Goal: Transaction & Acquisition: Purchase product/service

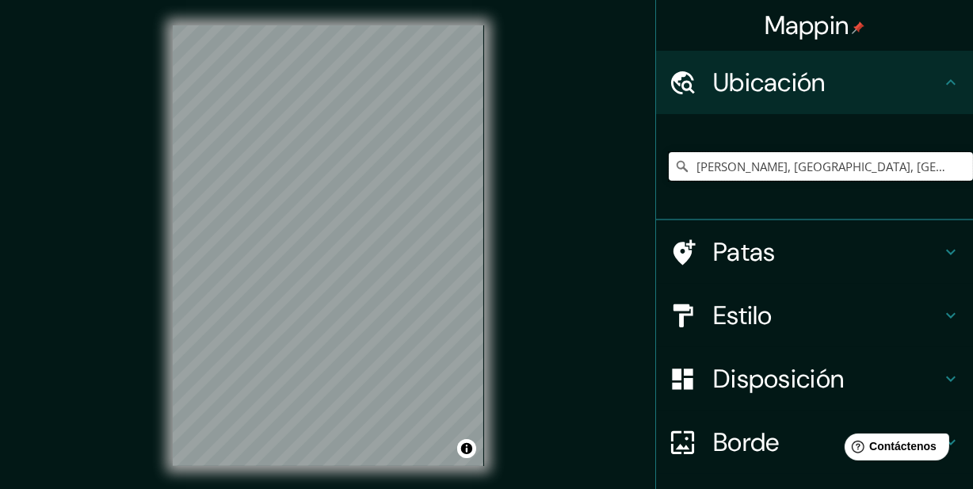
click at [883, 170] on input "[PERSON_NAME], [GEOGRAPHIC_DATA], [GEOGRAPHIC_DATA]" at bounding box center [821, 166] width 304 height 29
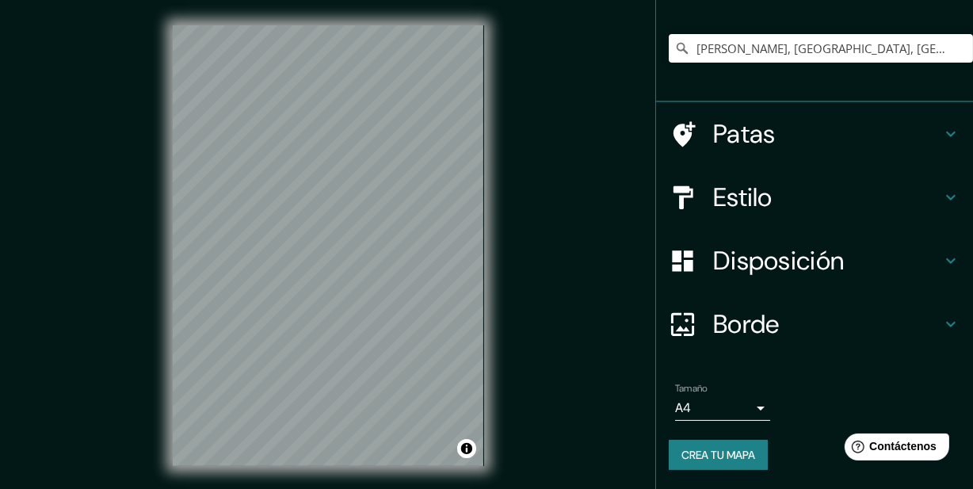
scroll to position [32, 0]
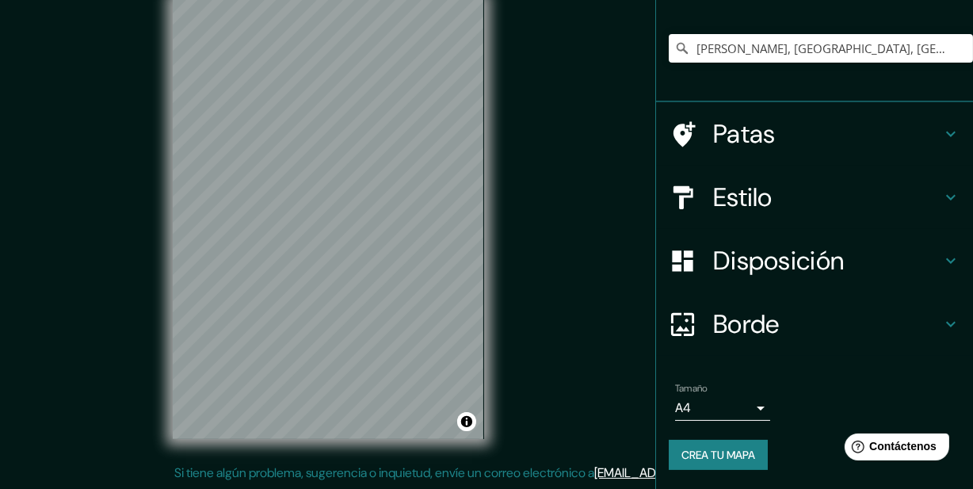
click at [726, 452] on font "Crea tu mapa" at bounding box center [719, 455] width 74 height 14
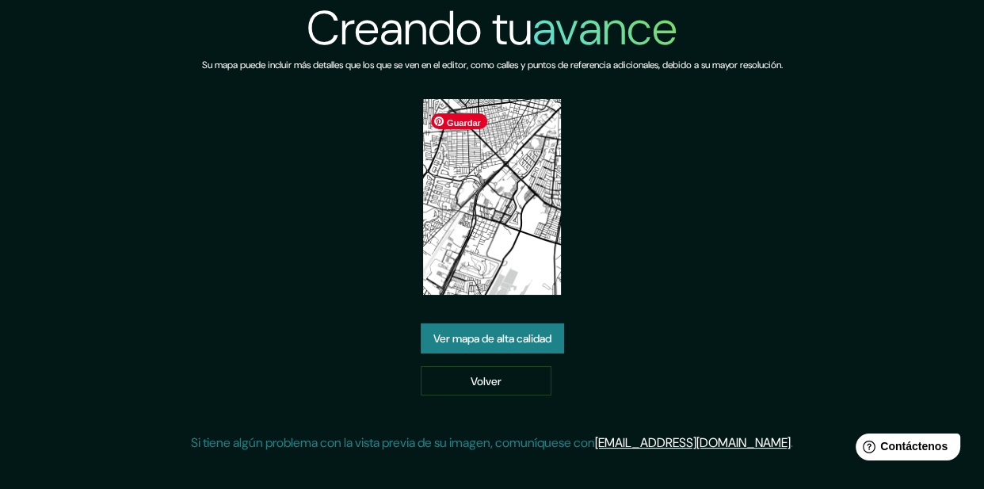
click at [479, 208] on img at bounding box center [492, 197] width 139 height 196
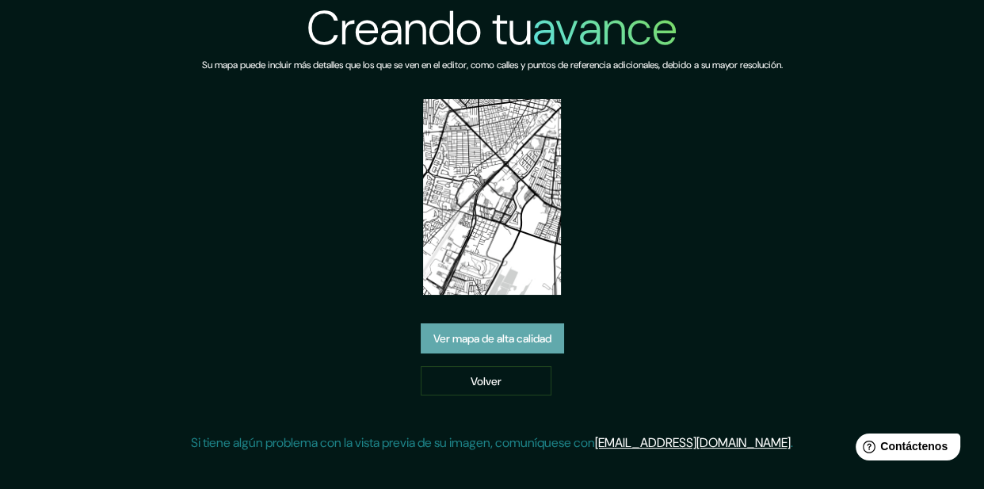
click at [506, 346] on font "Ver mapa de alta calidad" at bounding box center [492, 338] width 118 height 14
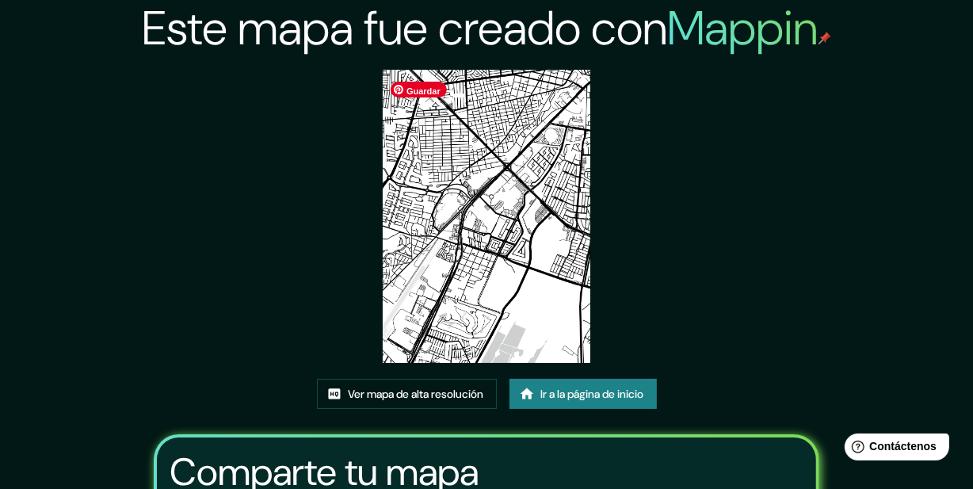
scroll to position [222, 0]
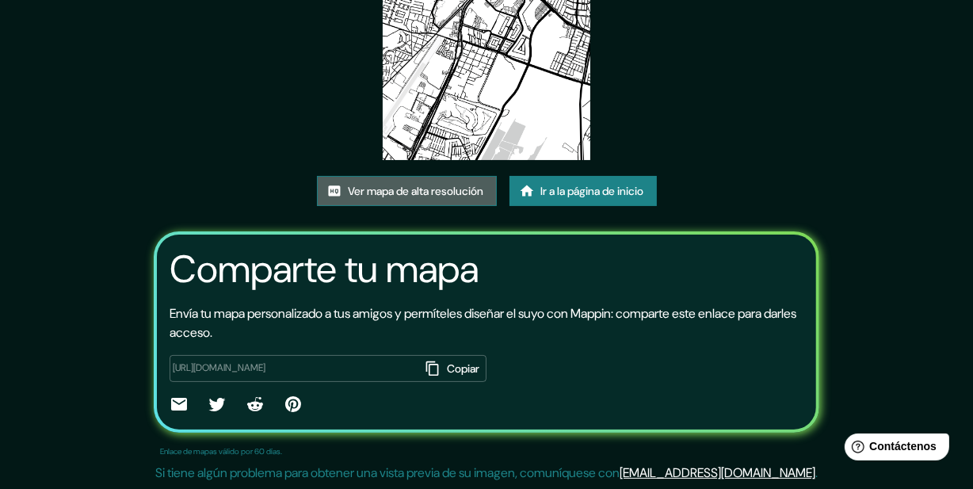
click at [458, 181] on font "Ver mapa de alta resolución" at bounding box center [417, 191] width 136 height 21
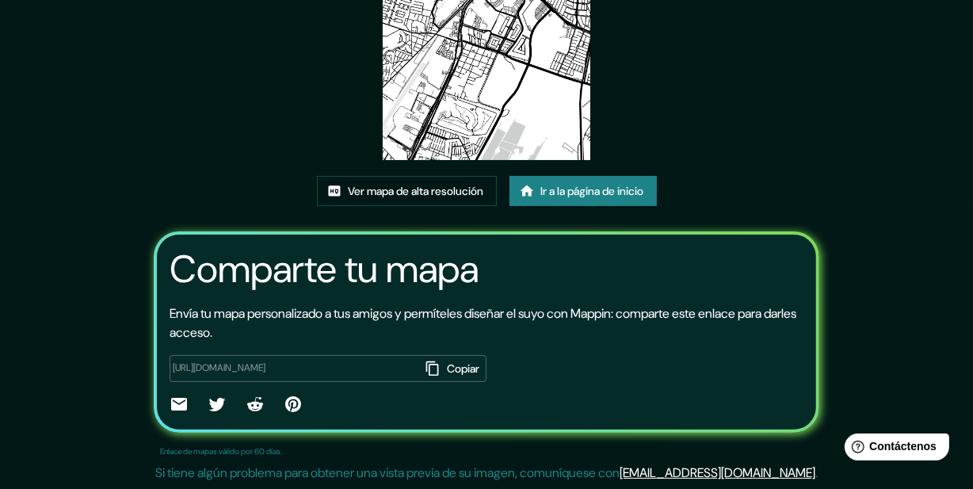
click at [196, 355] on div "https://app.mappin.pro/map/a2d2c9a2cd728b657956ddb6d1145eb60a0938f2?utm_source=…" at bounding box center [328, 368] width 317 height 27
click at [372, 330] on p "Envía tu mapa personalizado a tus amigos y permíteles diseñar el suyo con Mappi…" at bounding box center [486, 323] width 633 height 38
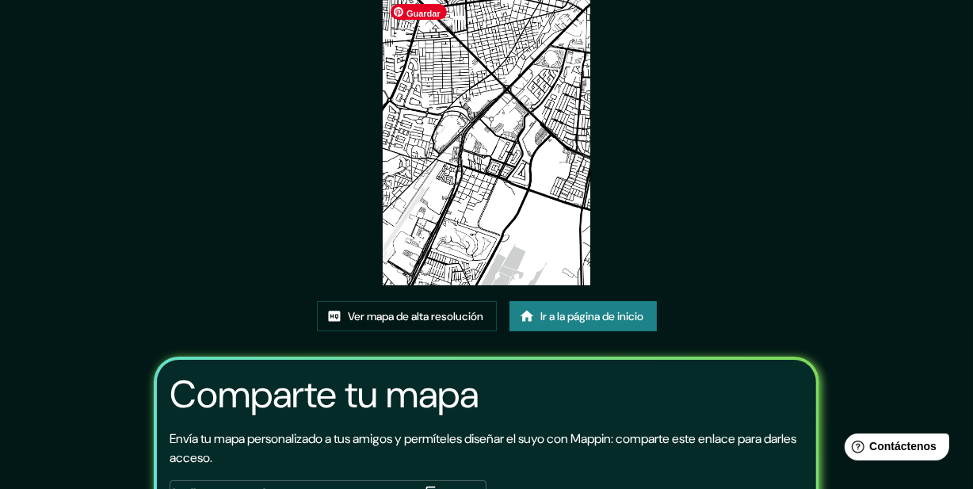
scroll to position [0, 0]
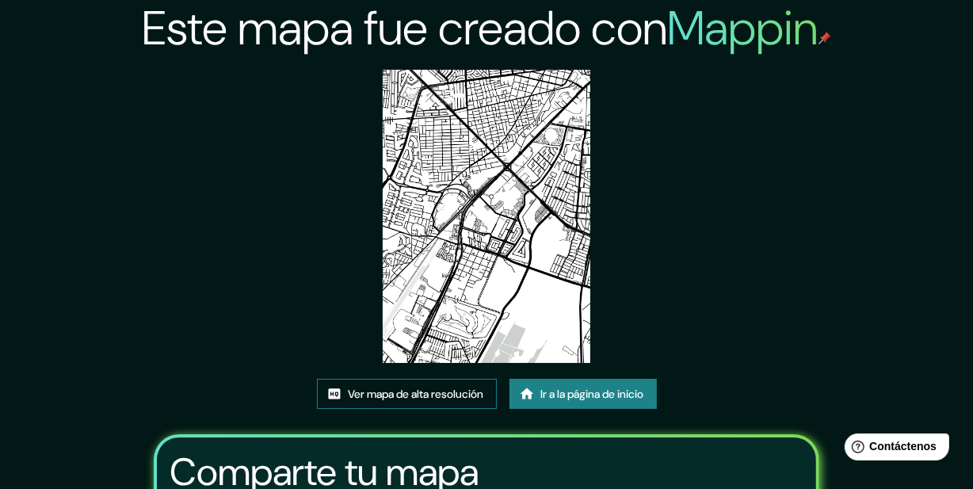
click at [403, 391] on font "Ver mapa de alta resolución" at bounding box center [417, 394] width 136 height 21
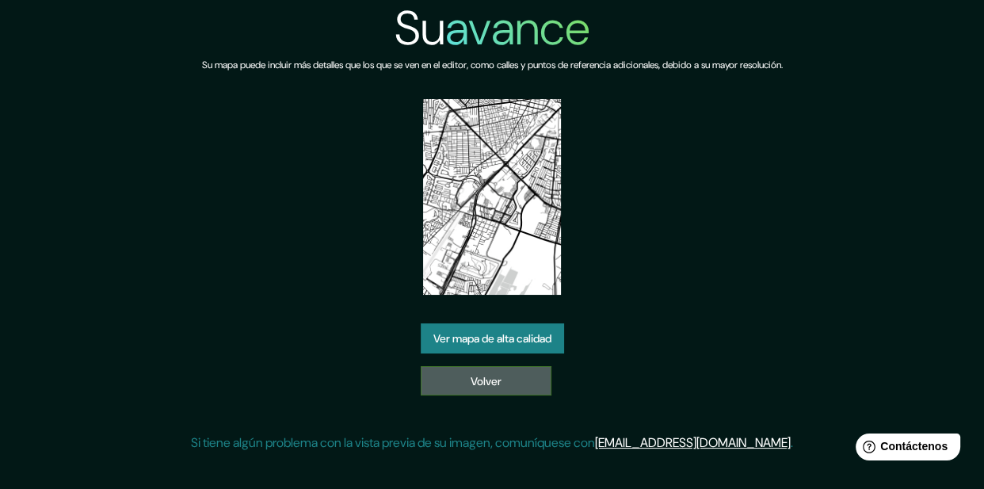
click at [500, 380] on font "Volver" at bounding box center [486, 381] width 31 height 21
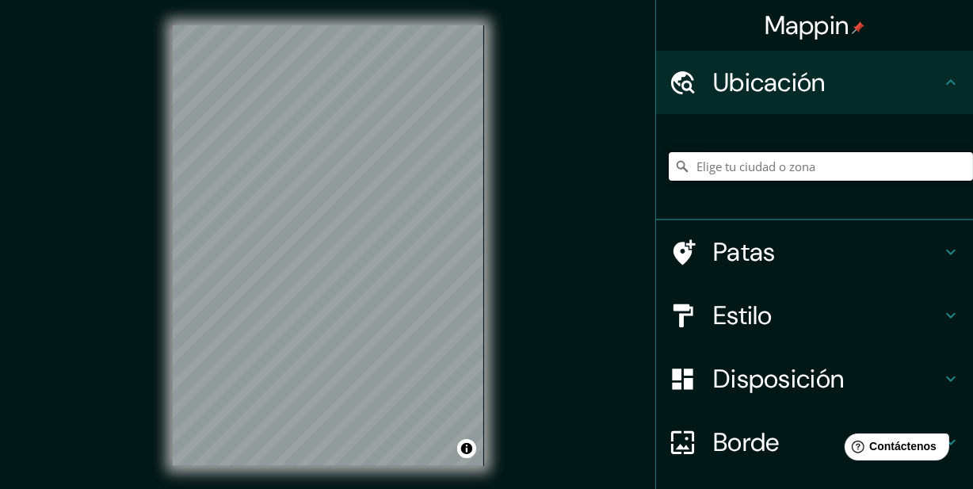
click at [749, 174] on input "Elige tu ciudad o zona" at bounding box center [821, 166] width 304 height 29
type input "q"
type input "[PERSON_NAME], [GEOGRAPHIC_DATA], [GEOGRAPHIC_DATA]"
click at [897, 174] on input "Jagüey de Téllez, Hidalgo, México" at bounding box center [821, 166] width 304 height 29
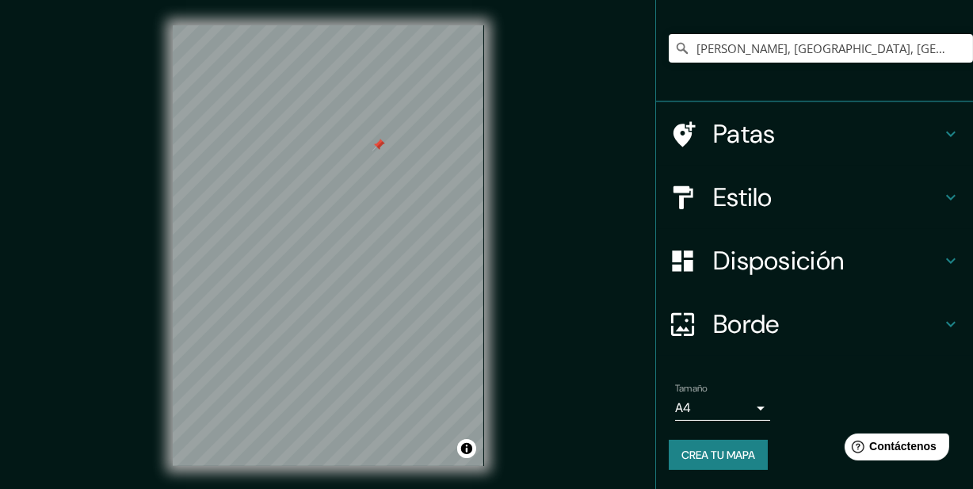
click at [857, 184] on h4 "Estilo" at bounding box center [827, 197] width 228 height 32
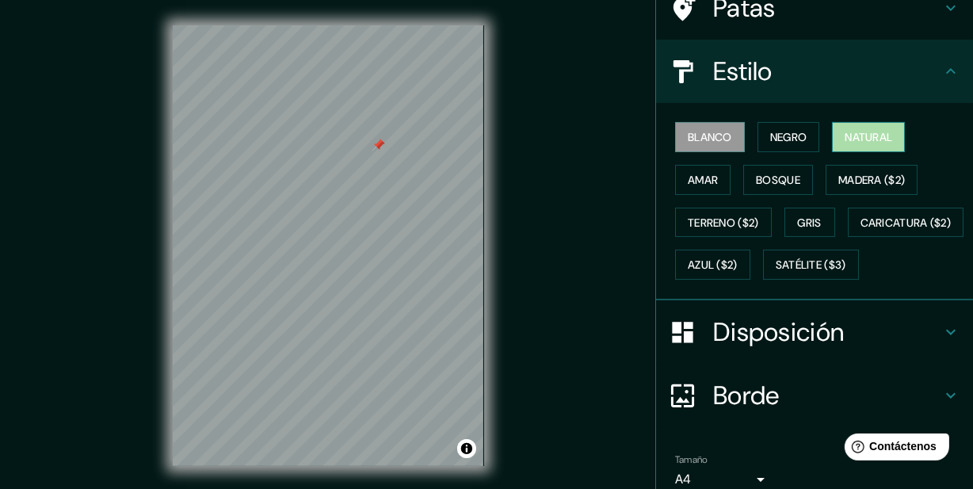
click at [852, 132] on button "Natural" at bounding box center [868, 137] width 73 height 30
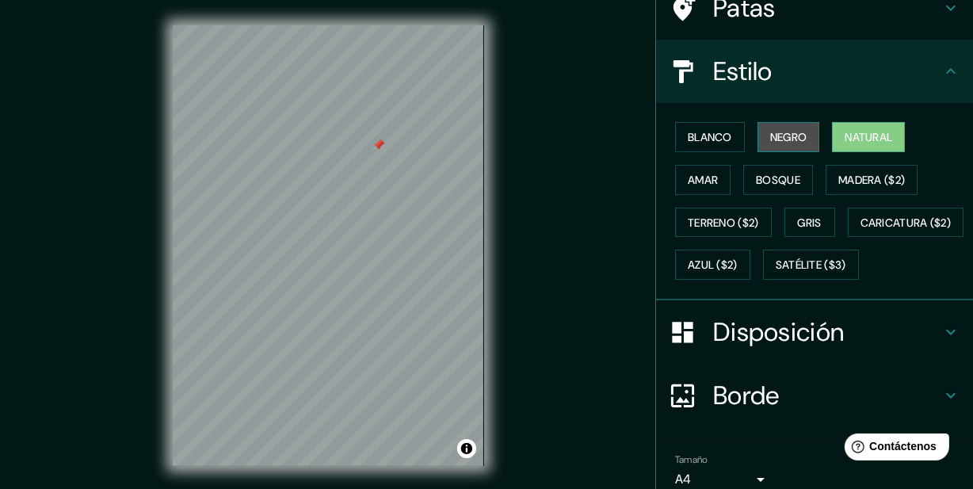
click at [796, 144] on font "Negro" at bounding box center [788, 137] width 37 height 14
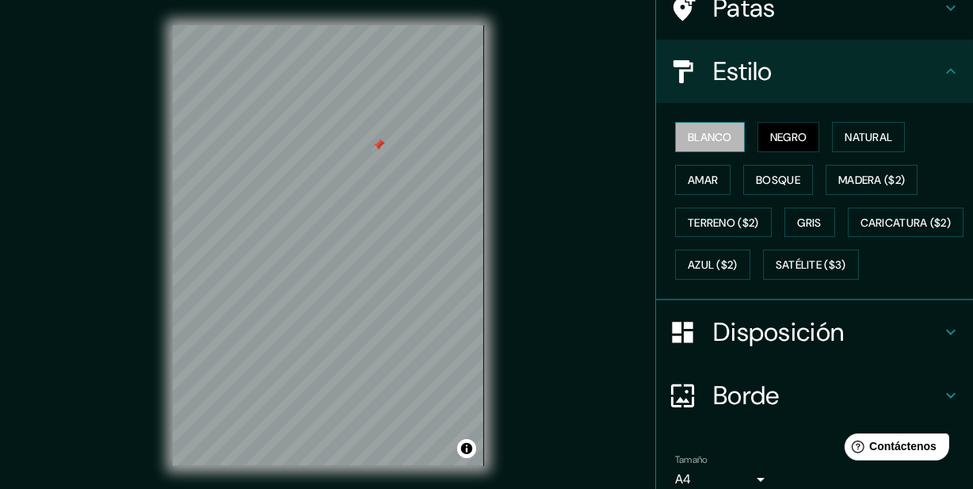
click at [705, 144] on font "Blanco" at bounding box center [710, 137] width 44 height 14
click at [689, 187] on font "Amar" at bounding box center [703, 180] width 30 height 14
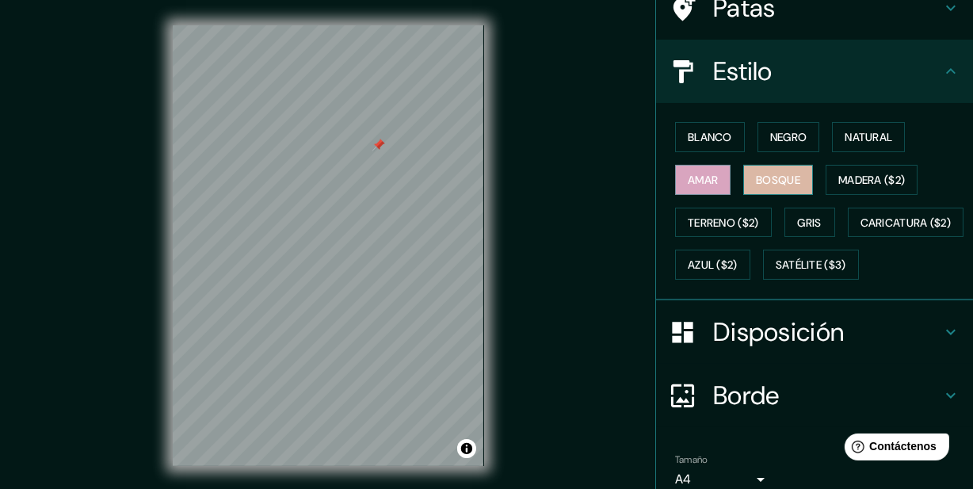
click at [764, 187] on font "Bosque" at bounding box center [778, 180] width 44 height 14
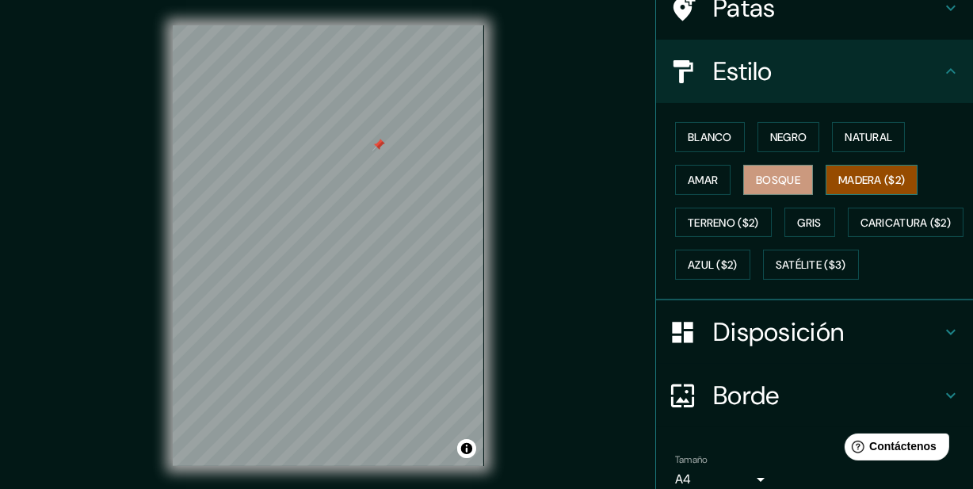
click at [860, 187] on font "Madera ($2)" at bounding box center [871, 180] width 67 height 14
click at [688, 187] on font "Amar" at bounding box center [703, 180] width 30 height 14
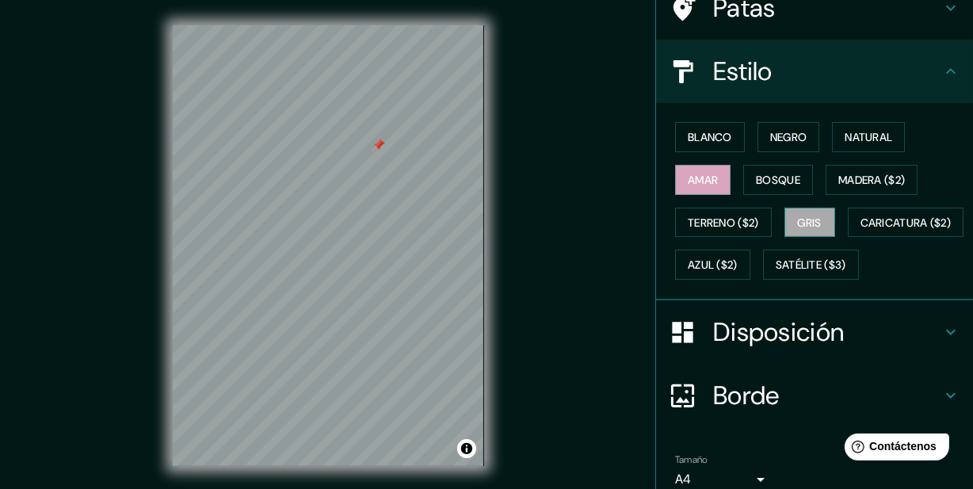
click at [800, 230] on font "Gris" at bounding box center [810, 223] width 24 height 14
click at [710, 144] on font "Blanco" at bounding box center [710, 137] width 44 height 14
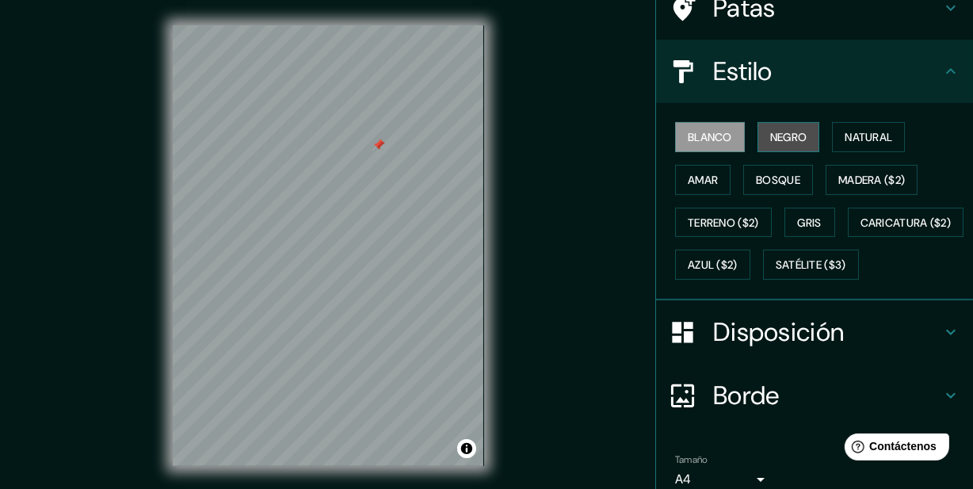
click at [773, 144] on font "Negro" at bounding box center [788, 137] width 37 height 14
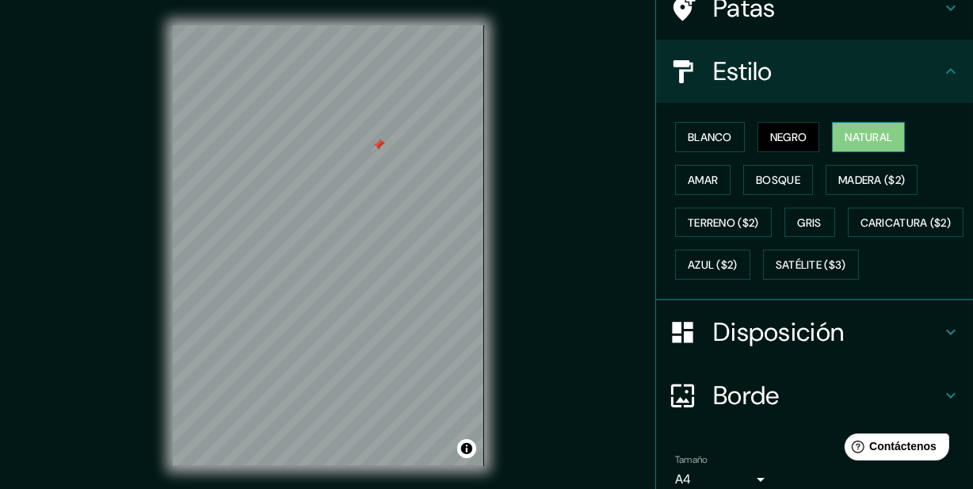
click at [852, 144] on font "Natural" at bounding box center [869, 137] width 48 height 14
click at [781, 144] on font "Negro" at bounding box center [788, 137] width 37 height 14
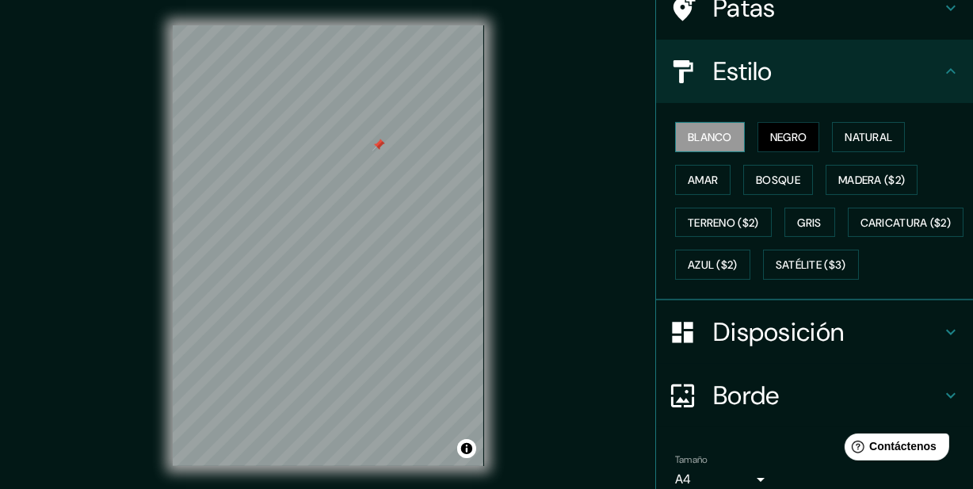
click at [688, 144] on font "Blanco" at bounding box center [710, 137] width 44 height 14
click at [770, 144] on font "Negro" at bounding box center [788, 137] width 37 height 14
click at [809, 230] on font "Gris" at bounding box center [810, 223] width 24 height 14
click at [781, 136] on button "Negro" at bounding box center [789, 137] width 63 height 30
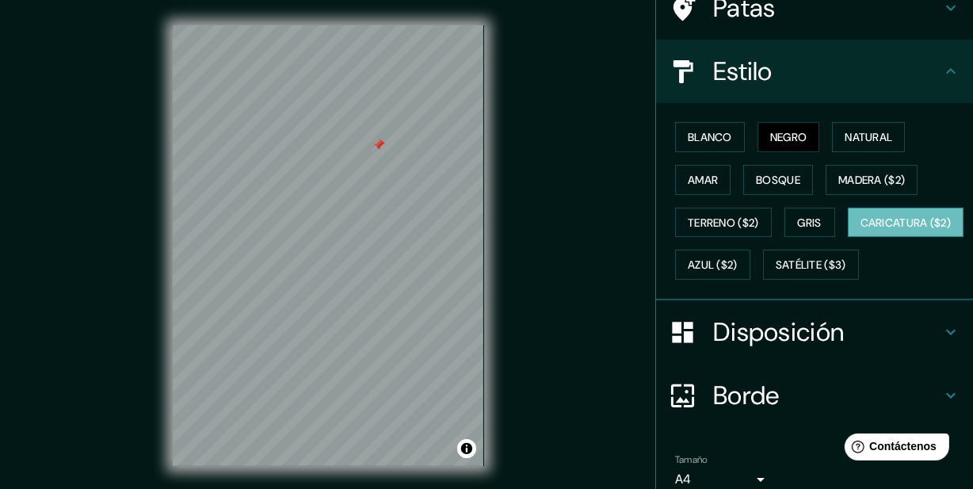
click at [861, 233] on font "Caricatura ($2)" at bounding box center [906, 222] width 91 height 21
click at [776, 273] on font "Satélite ($3)" at bounding box center [811, 265] width 71 height 14
click at [861, 230] on font "Caricatura ($2)" at bounding box center [906, 223] width 91 height 14
click at [776, 144] on font "Negro" at bounding box center [788, 137] width 37 height 14
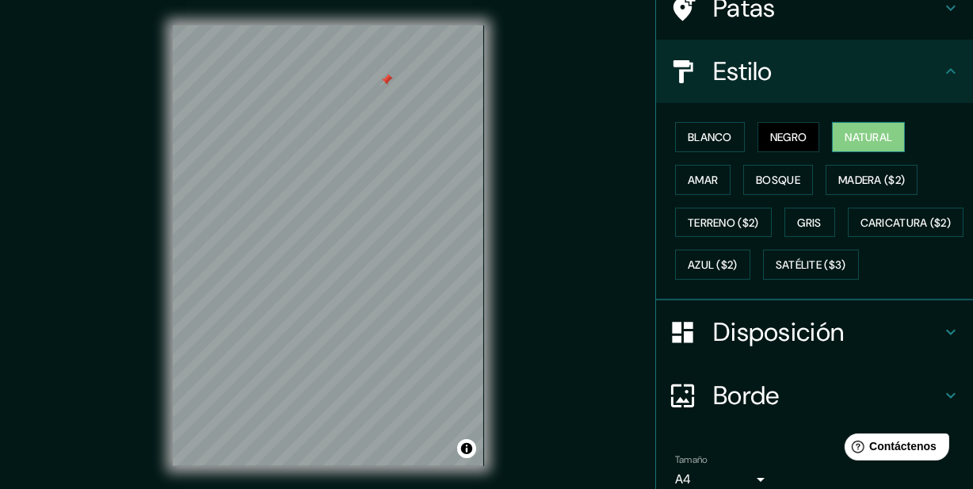
click at [872, 132] on button "Natural" at bounding box center [868, 137] width 73 height 30
click at [770, 144] on font "Negro" at bounding box center [788, 137] width 37 height 14
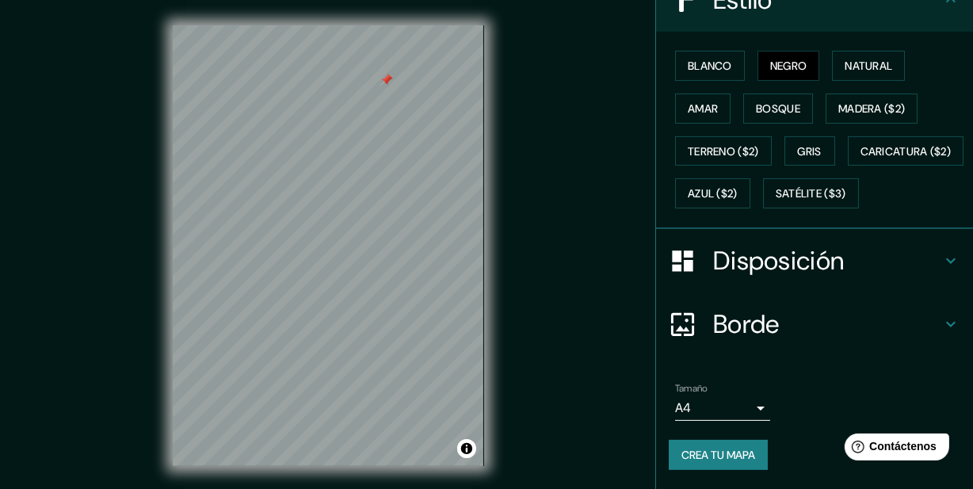
scroll to position [32, 0]
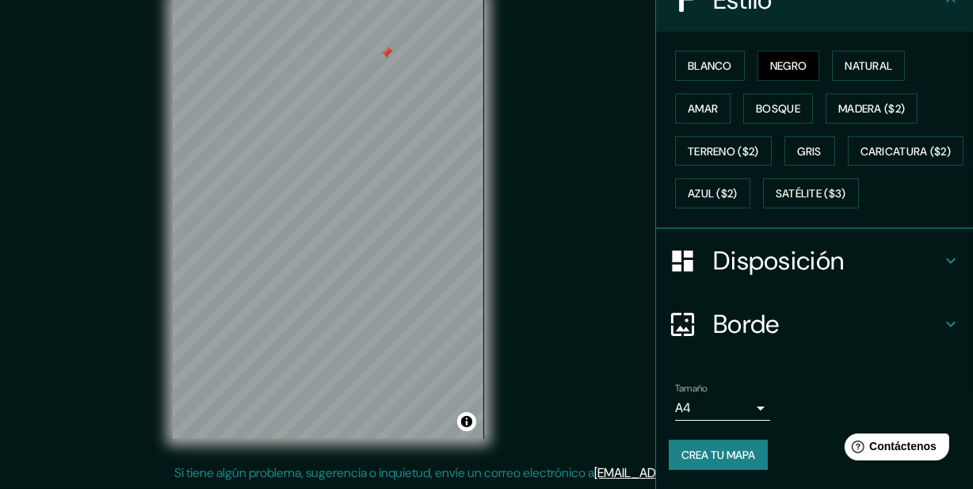
click at [745, 407] on body "Mappin Ubicación Jagüey de Téllez, Hidalgo, México Jagüey de Téllez Hidalgo, Mé…" at bounding box center [486, 217] width 973 height 489
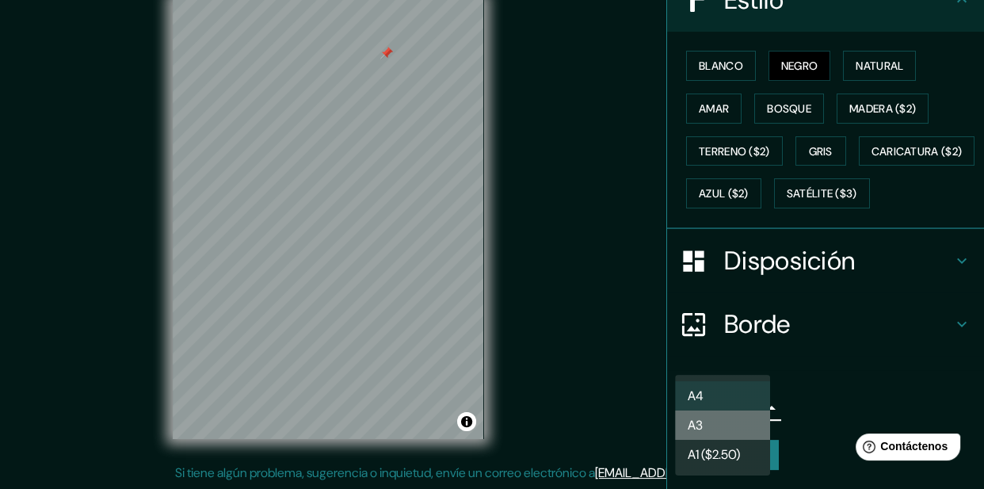
click at [733, 415] on li "A3" at bounding box center [722, 424] width 95 height 29
click at [733, 414] on body "Mappin Ubicación Jagüey de Téllez, Hidalgo, México Jagüey de Téllez Hidalgo, Mé…" at bounding box center [492, 217] width 984 height 489
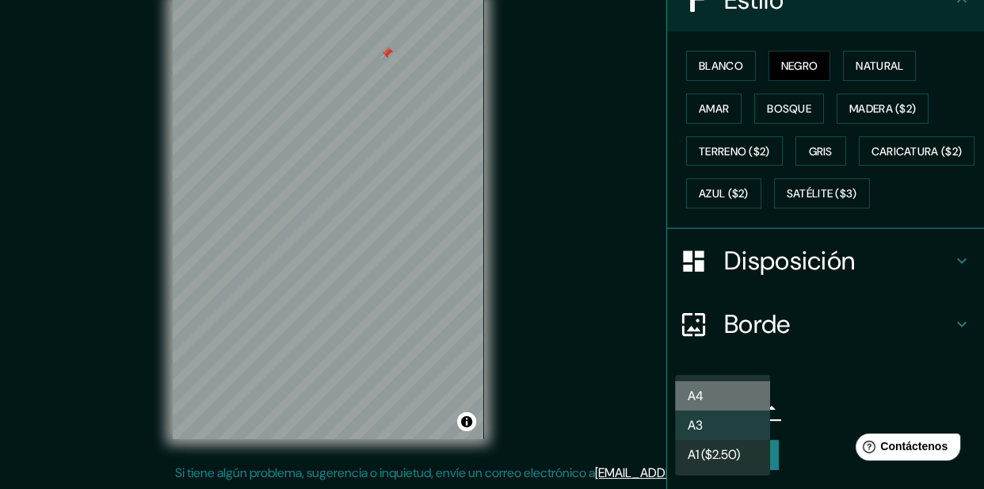
click at [720, 395] on li "A4" at bounding box center [722, 395] width 95 height 29
click at [728, 404] on body "Mappin Ubicación Jagüey de Téllez, Hidalgo, México Jagüey de Téllez Hidalgo, Mé…" at bounding box center [492, 217] width 984 height 489
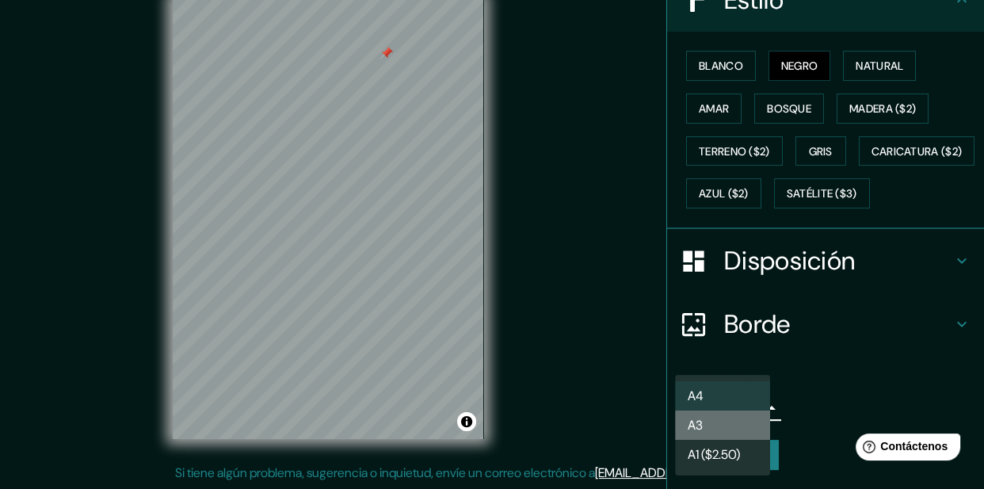
click at [723, 419] on li "A3" at bounding box center [722, 424] width 95 height 29
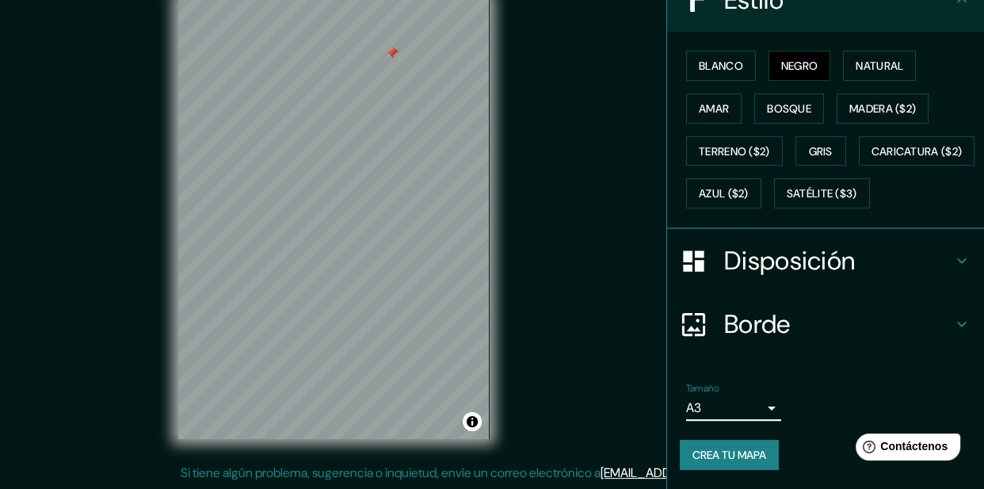
click at [720, 407] on body "Mappin Ubicación Jagüey de Téllez, Hidalgo, México Jagüey de Téllez Hidalgo, Mé…" at bounding box center [492, 217] width 984 height 489
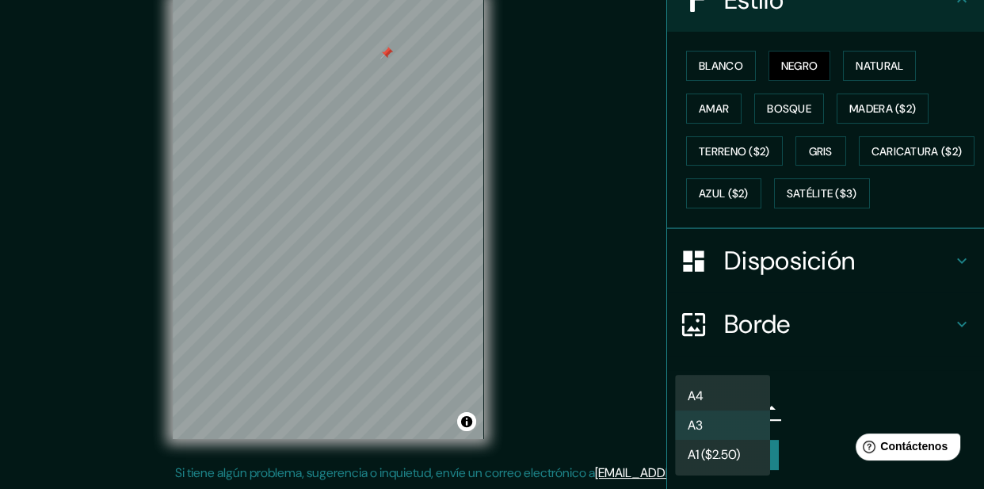
click at [837, 410] on div at bounding box center [492, 244] width 984 height 489
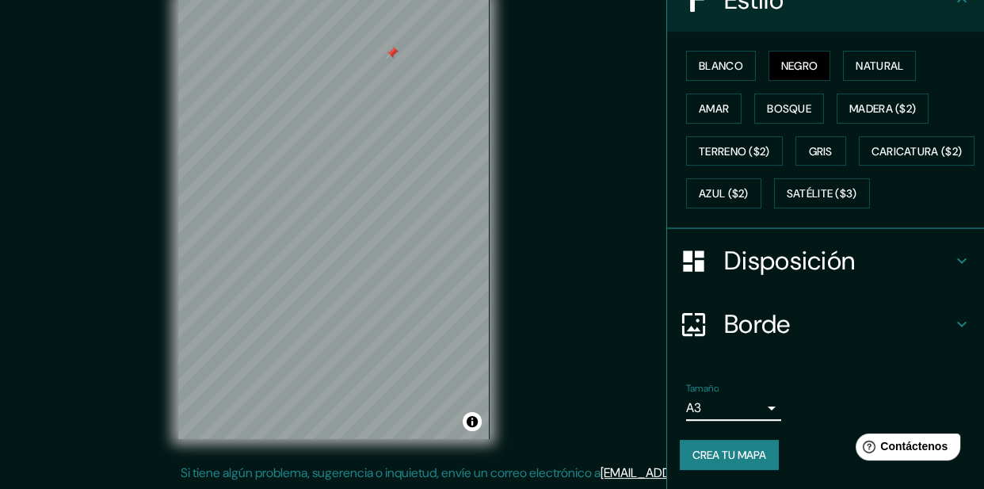
click at [735, 395] on body "Mappin Ubicación Jagüey de Téllez, Hidalgo, México Jagüey de Téllez Hidalgo, Mé…" at bounding box center [492, 217] width 984 height 489
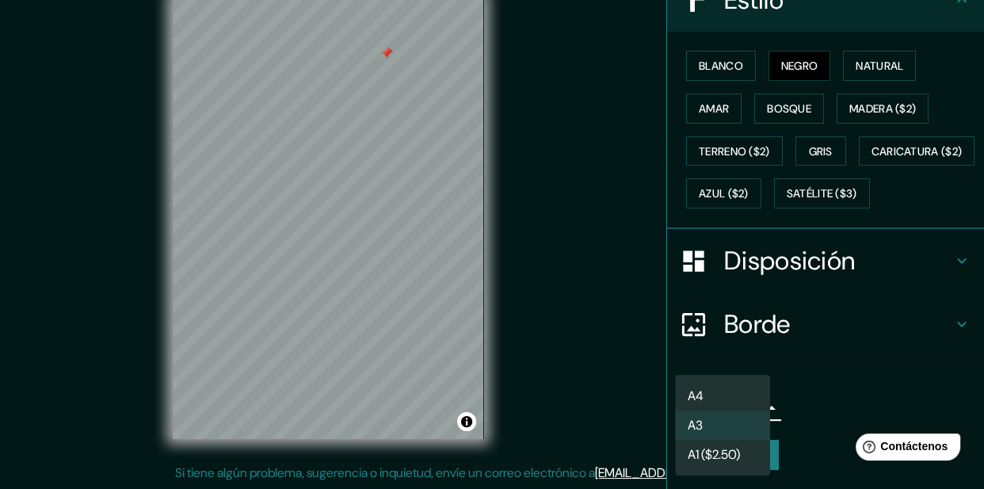
click at [726, 383] on li "A4" at bounding box center [722, 395] width 95 height 29
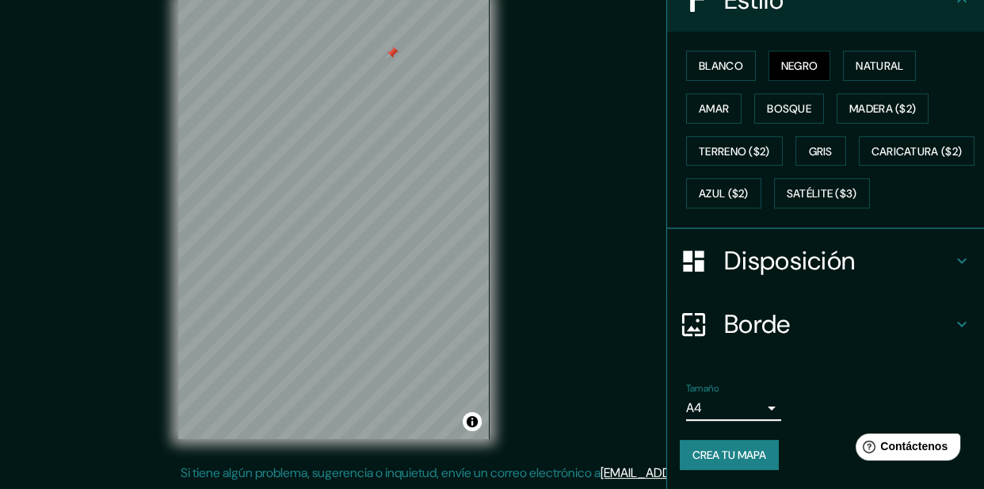
click at [740, 401] on body "Mappin Ubicación Jagüey de Téllez, Hidalgo, México Jagüey de Téllez Hidalgo, Mé…" at bounding box center [492, 217] width 984 height 489
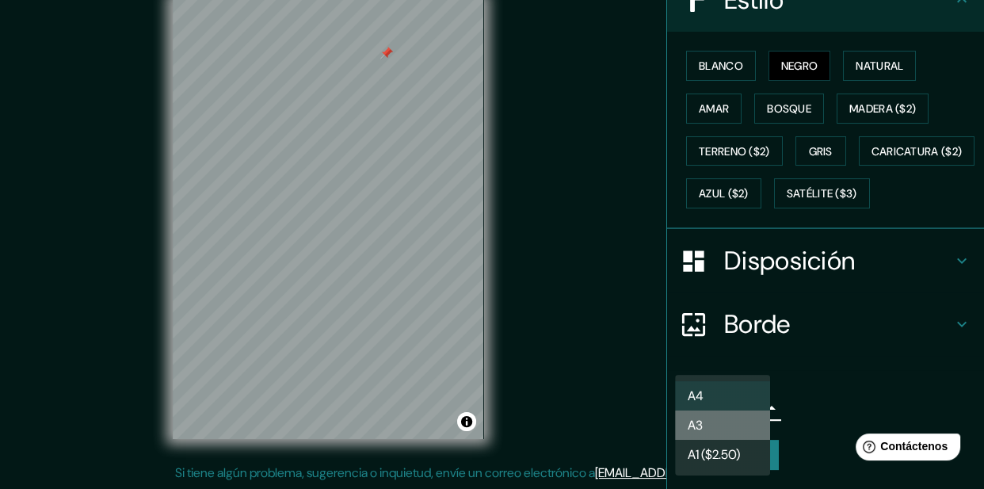
click at [743, 421] on li "A3" at bounding box center [722, 424] width 95 height 29
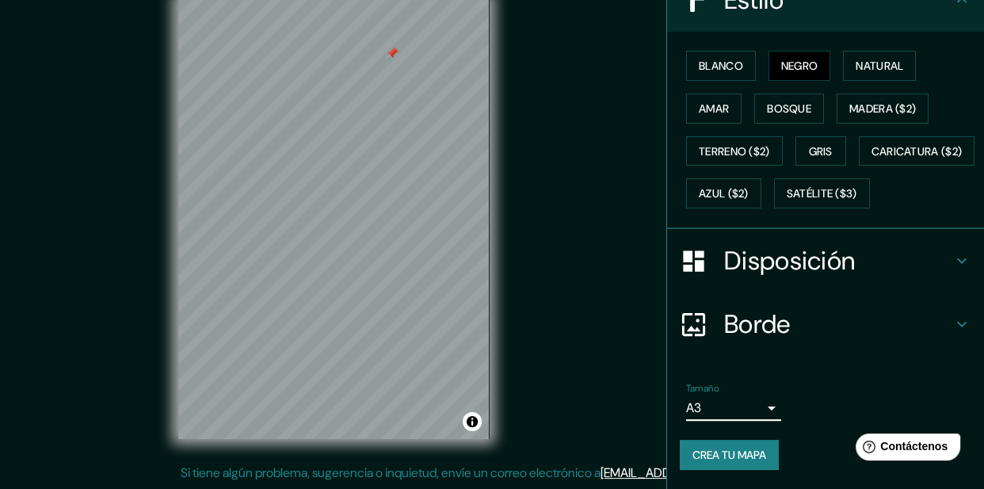
click at [735, 414] on body "Mappin Ubicación Jagüey de Téllez, Hidalgo, México Jagüey de Téllez Hidalgo, Mé…" at bounding box center [492, 217] width 984 height 489
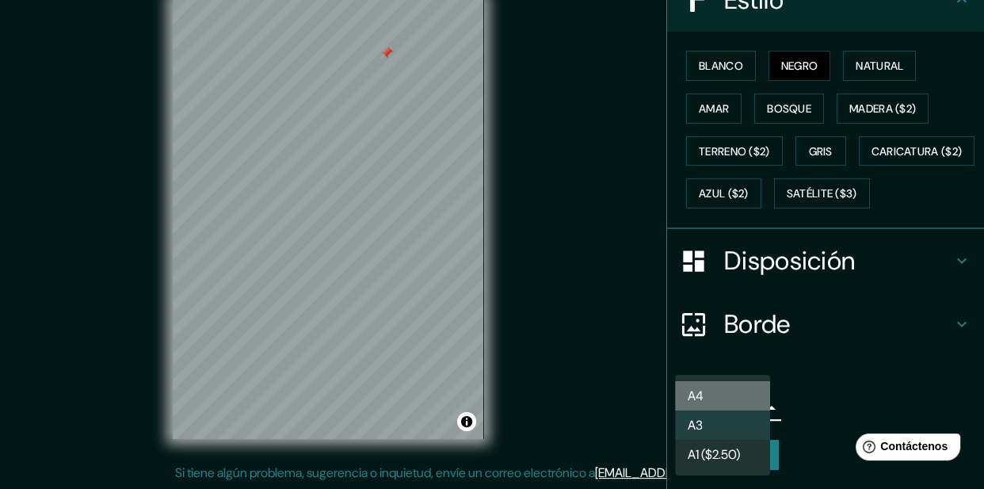
click at [721, 388] on li "A4" at bounding box center [722, 395] width 95 height 29
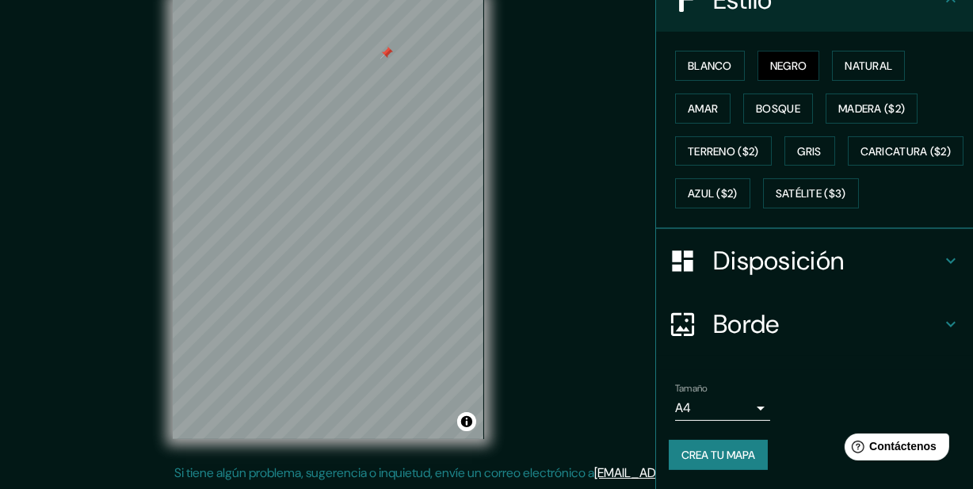
click at [721, 388] on div "Tamaño A4 single" at bounding box center [722, 402] width 95 height 38
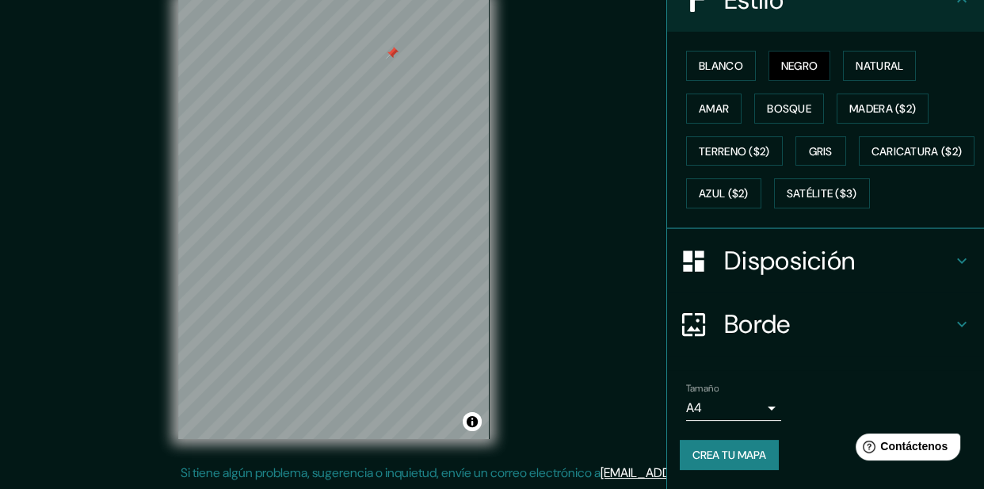
click at [726, 402] on body "Mappin Ubicación Jagüey de Téllez, Hidalgo, México Jagüey de Téllez Hidalgo, Mé…" at bounding box center [492, 217] width 984 height 489
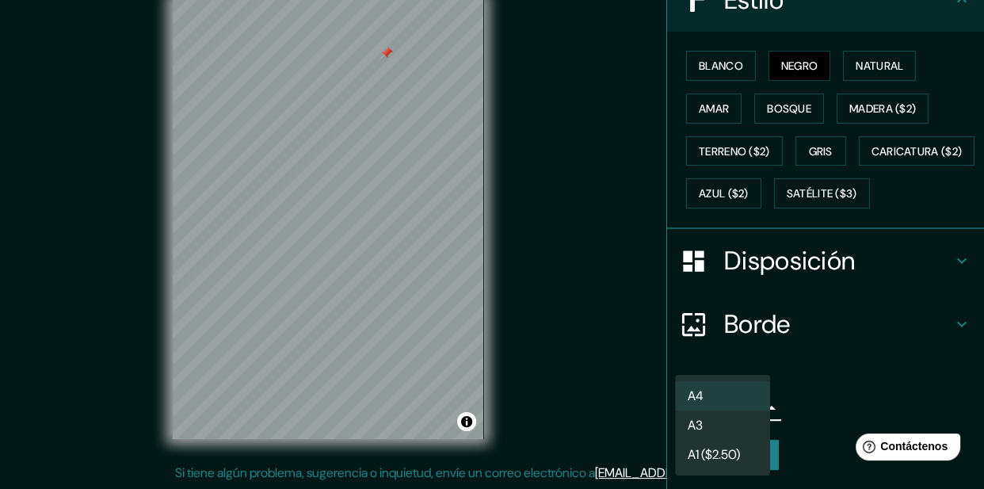
click at [814, 378] on div at bounding box center [492, 244] width 984 height 489
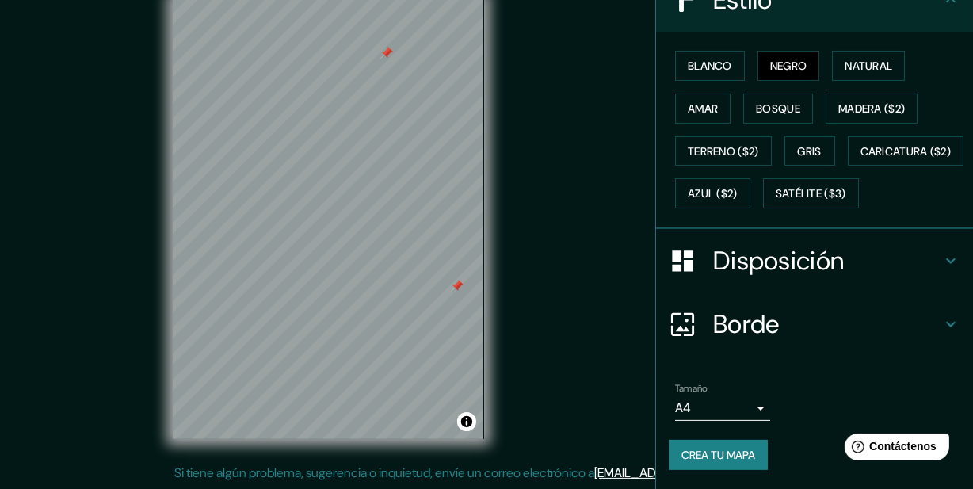
click at [737, 403] on body "Mappin Ubicación Jagüey de Téllez, Hidalgo, México Jagüey de Téllez Hidalgo, Mé…" at bounding box center [486, 217] width 973 height 489
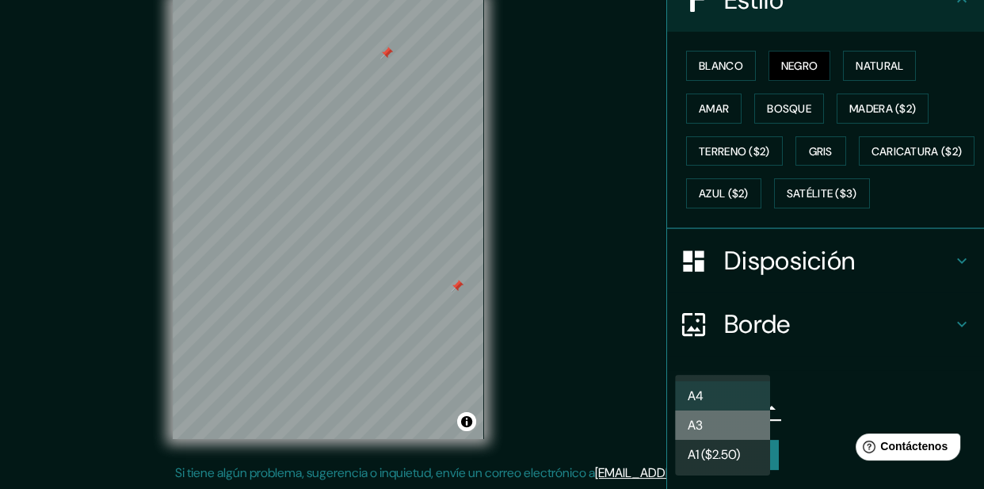
click at [743, 422] on li "A3" at bounding box center [722, 424] width 95 height 29
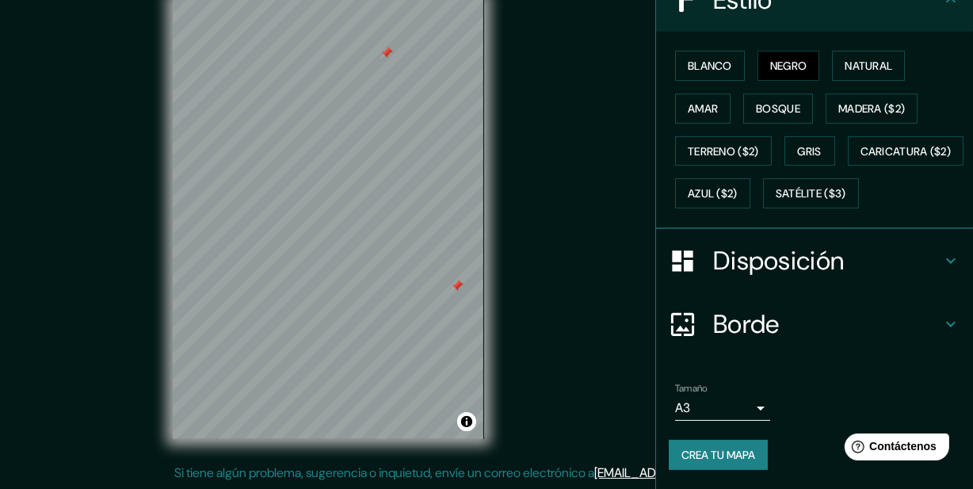
click at [783, 402] on div "Tamaño A3 a4" at bounding box center [815, 401] width 292 height 51
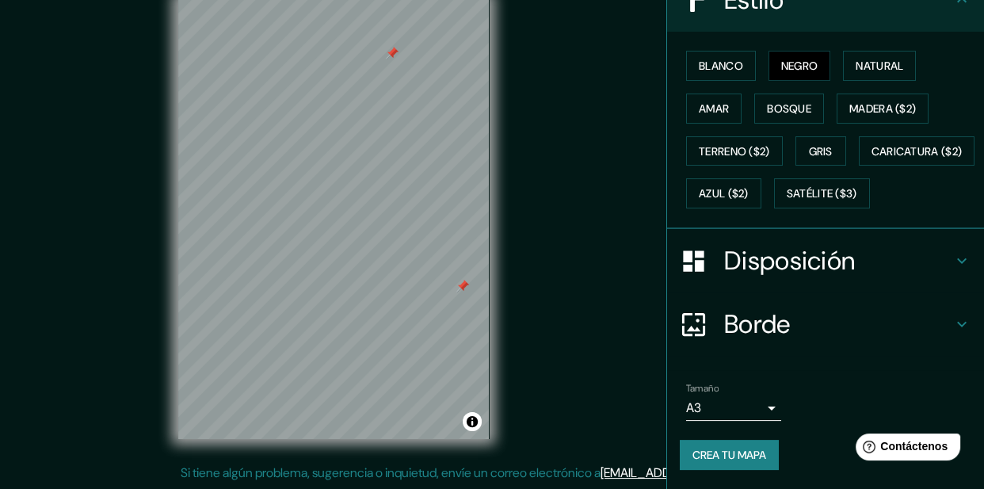
click at [724, 406] on body "Mappin Ubicación Jagüey de Téllez, Hidalgo, México Jagüey de Téllez Hidalgo, Mé…" at bounding box center [492, 217] width 984 height 489
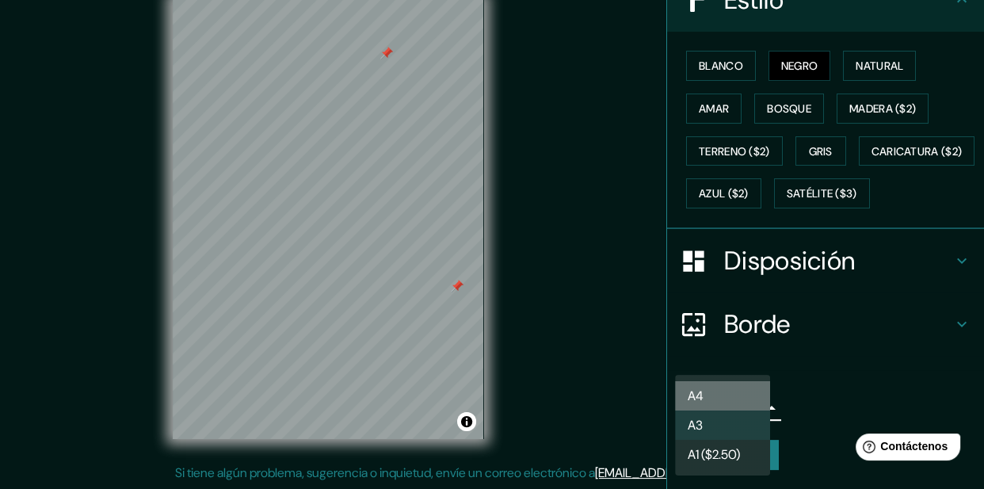
click at [726, 388] on li "A4" at bounding box center [722, 395] width 95 height 29
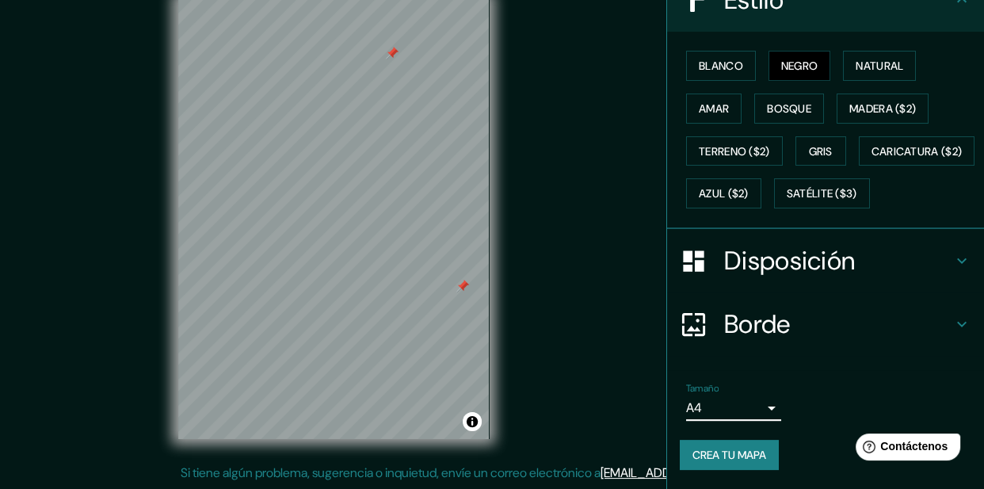
click at [728, 403] on body "Mappin Ubicación Jagüey de Téllez, Hidalgo, México Jagüey de Téllez Hidalgo, Mé…" at bounding box center [492, 217] width 984 height 489
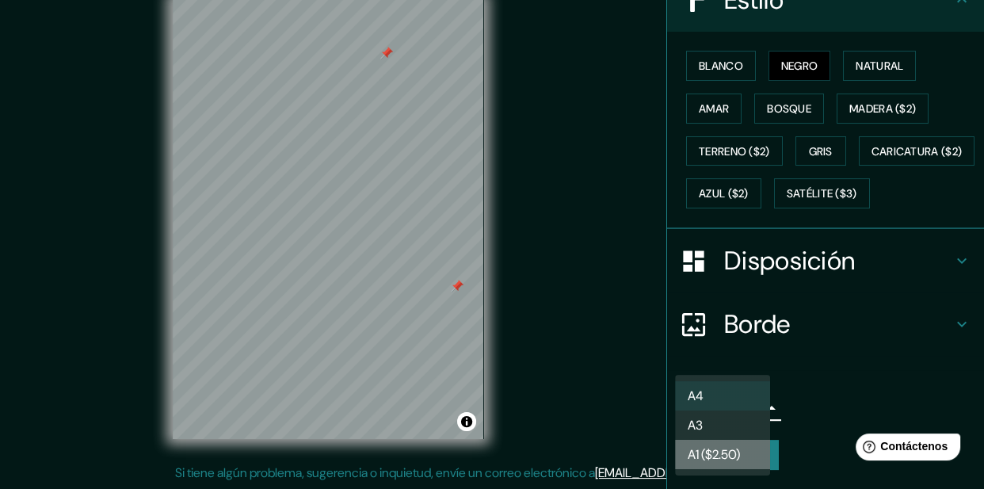
click at [729, 452] on font "A1 ($2.50)" at bounding box center [714, 454] width 52 height 17
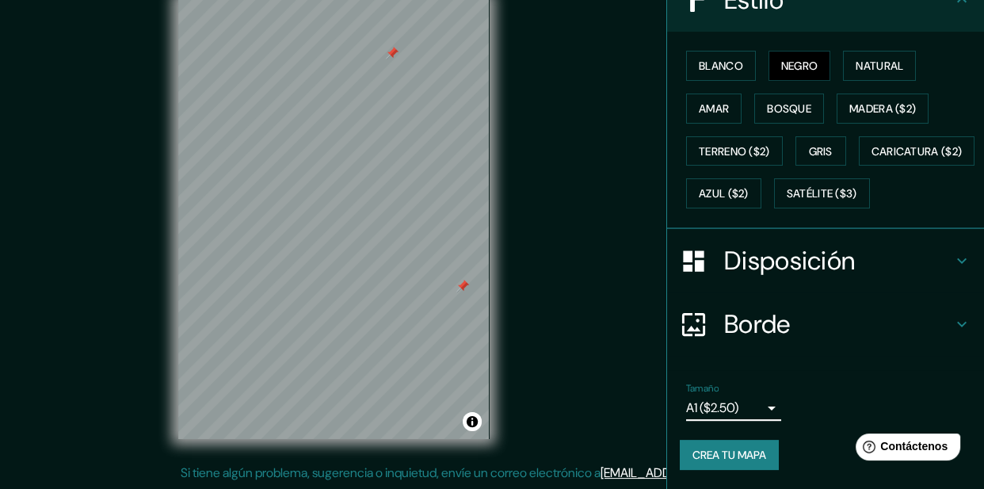
click at [729, 407] on body "Mappin Ubicación Jagüey de Téllez, Hidalgo, México Jagüey de Téllez Hidalgo, Mé…" at bounding box center [492, 217] width 984 height 489
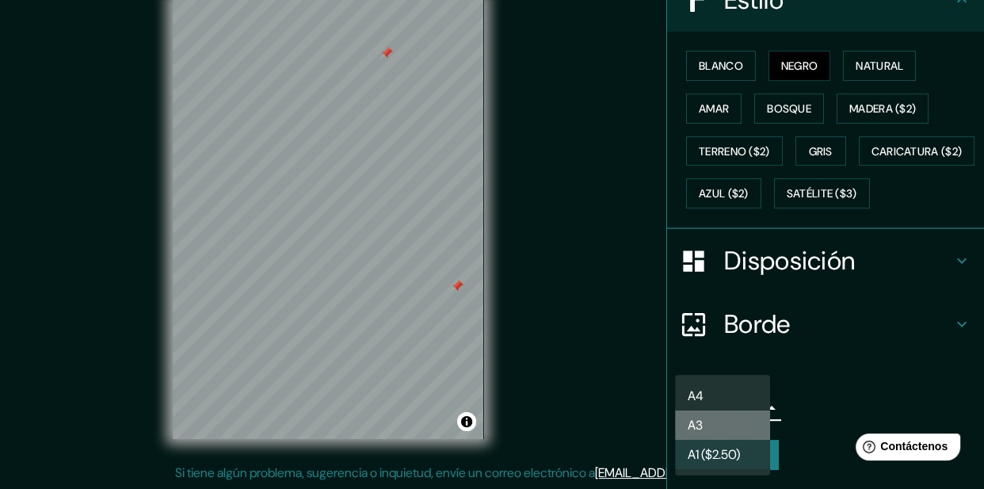
click at [729, 417] on li "A3" at bounding box center [722, 424] width 95 height 29
type input "a4"
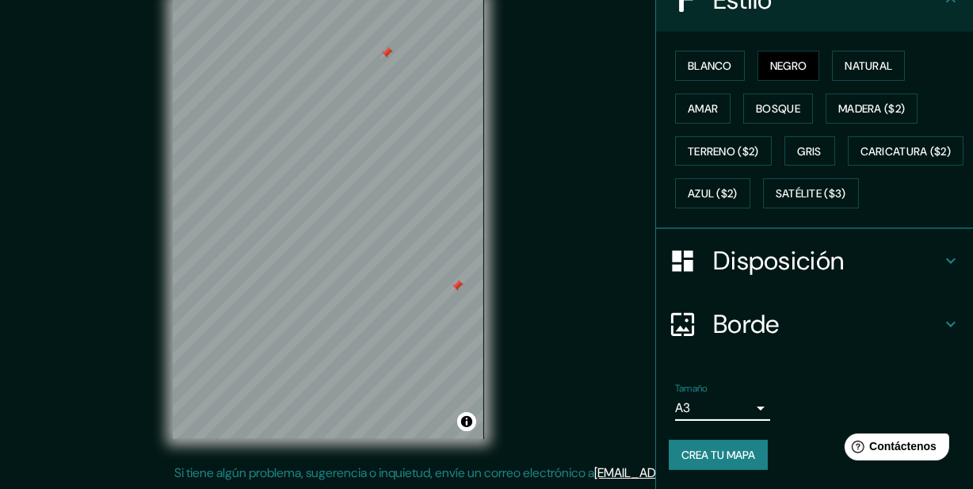
drag, startPoint x: 724, startPoint y: 457, endPoint x: 714, endPoint y: 457, distance: 9.5
click at [723, 457] on font "Crea tu mapa" at bounding box center [719, 455] width 74 height 14
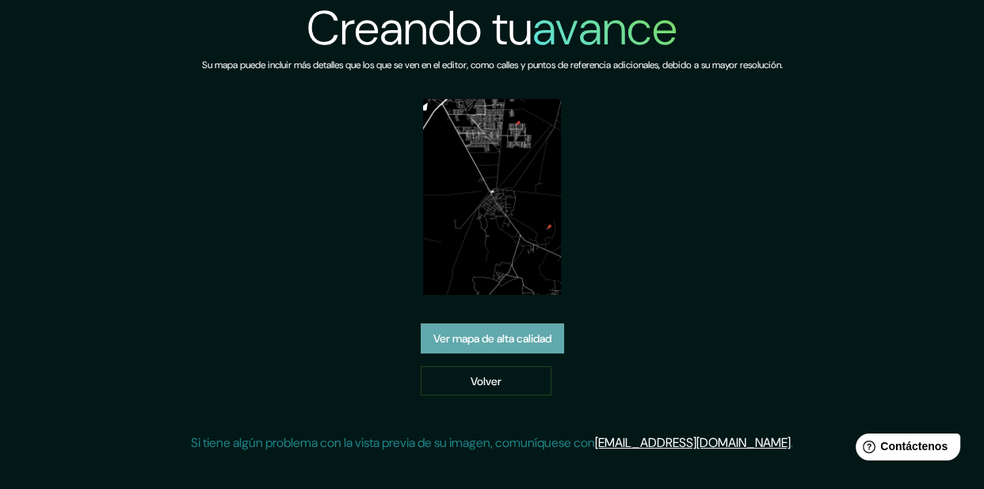
click at [498, 345] on font "Ver mapa de alta calidad" at bounding box center [492, 338] width 118 height 14
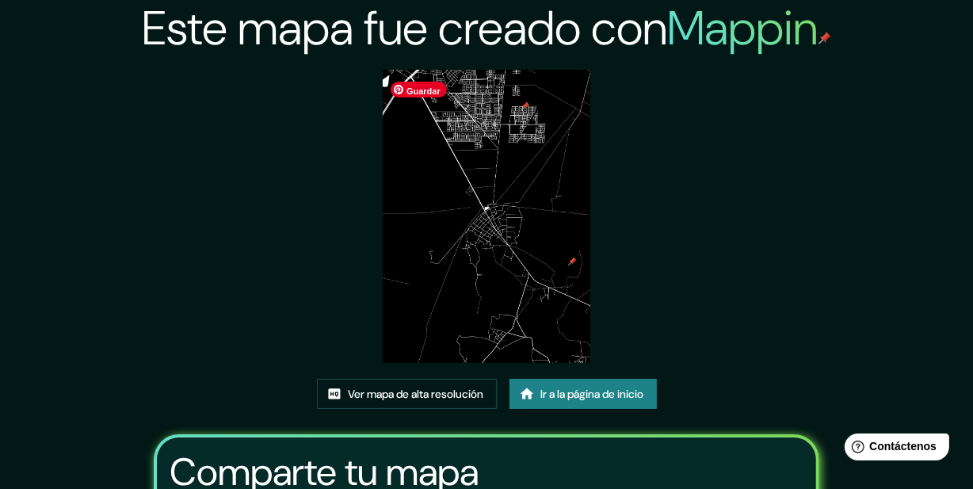
click at [450, 275] on img at bounding box center [487, 216] width 208 height 293
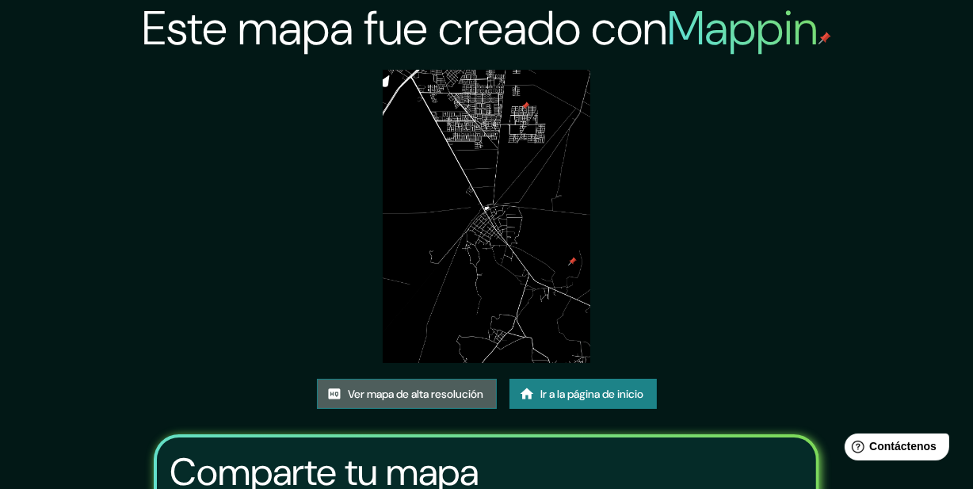
click at [433, 395] on font "Ver mapa de alta resolución" at bounding box center [417, 394] width 136 height 14
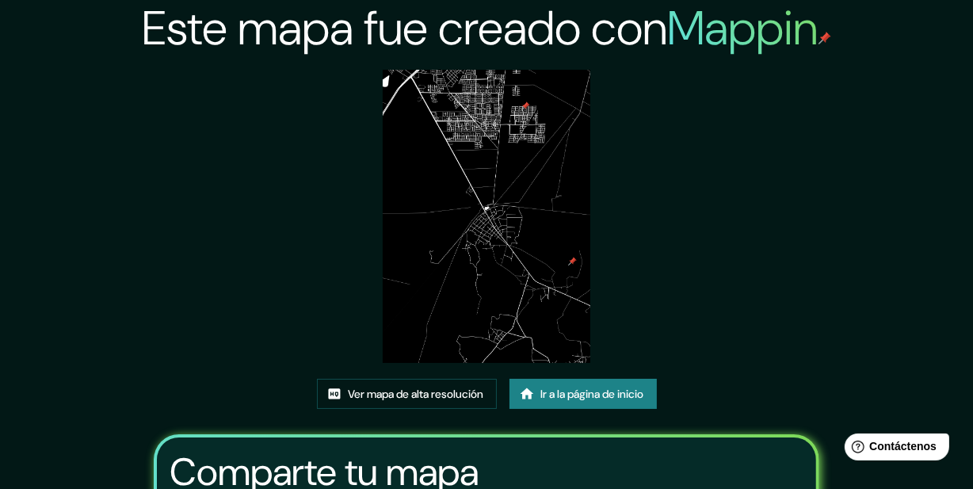
click at [592, 401] on font "Ir a la página de inicio" at bounding box center [592, 394] width 103 height 14
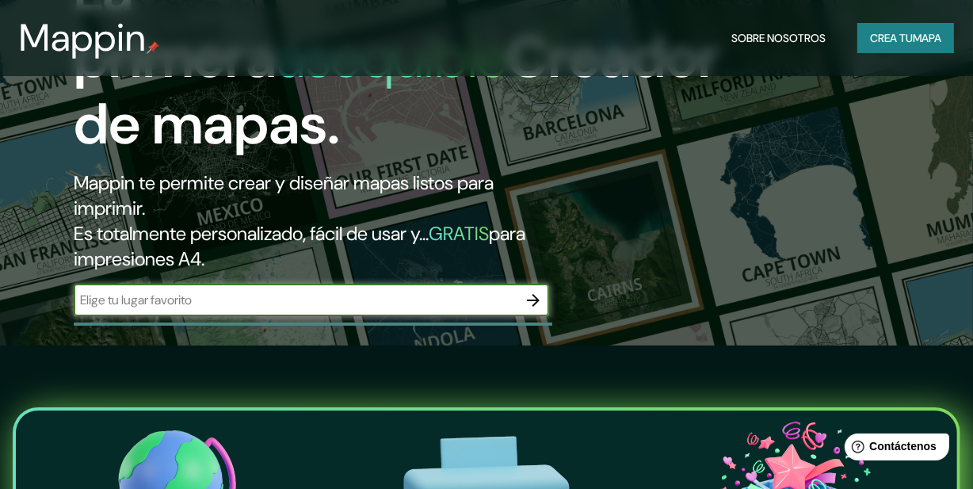
scroll to position [288, 0]
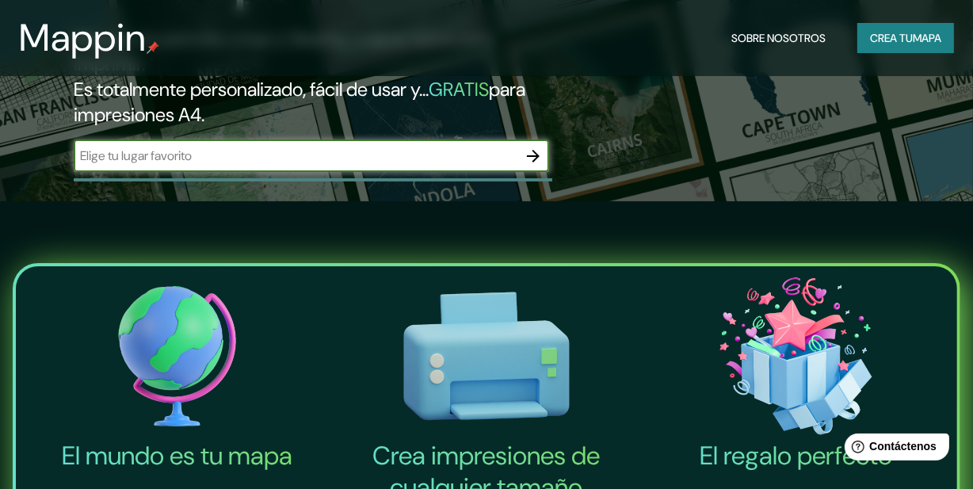
click at [299, 165] on input "text" at bounding box center [296, 156] width 444 height 18
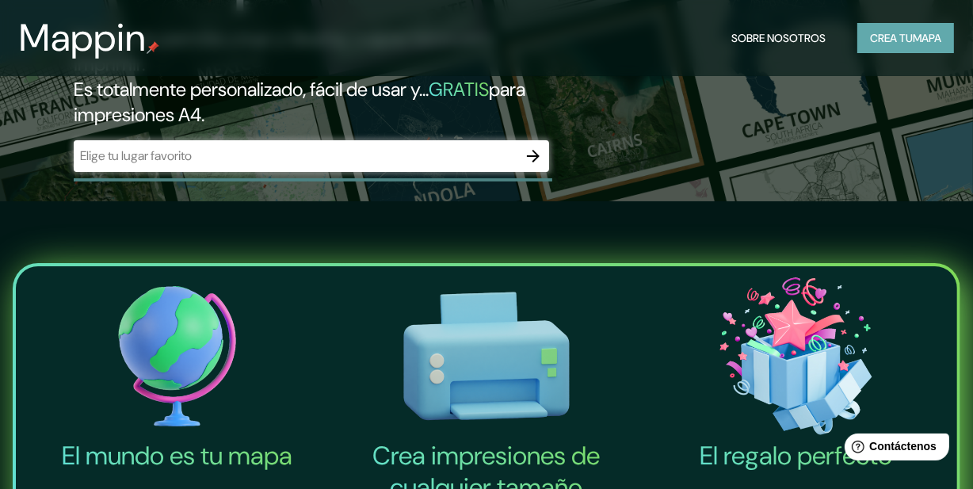
click at [896, 44] on font "Crea tu" at bounding box center [891, 38] width 43 height 14
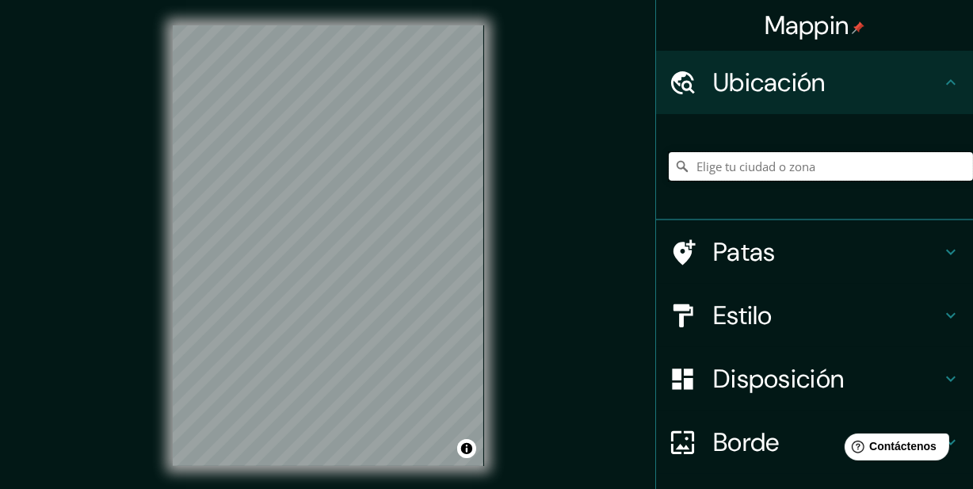
click at [728, 178] on input "Elige tu ciudad o zona" at bounding box center [821, 166] width 304 height 29
type input "Jagüey de Téllez, Hidalgo, México"
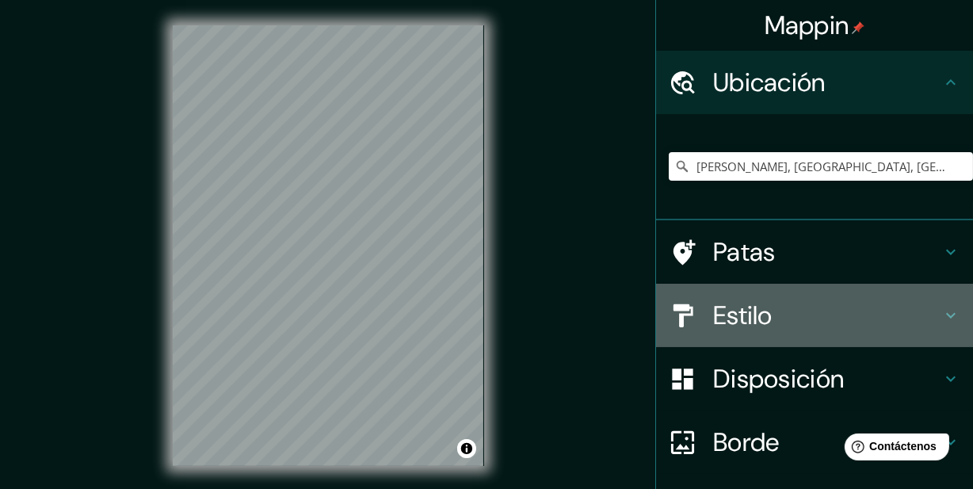
click at [826, 317] on h4 "Estilo" at bounding box center [827, 316] width 228 height 32
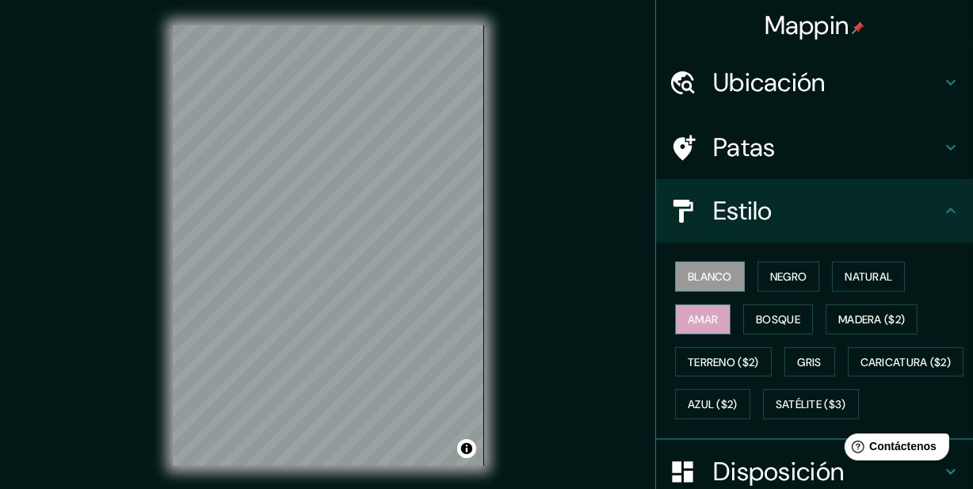
click at [719, 333] on button "Amar" at bounding box center [702, 319] width 55 height 30
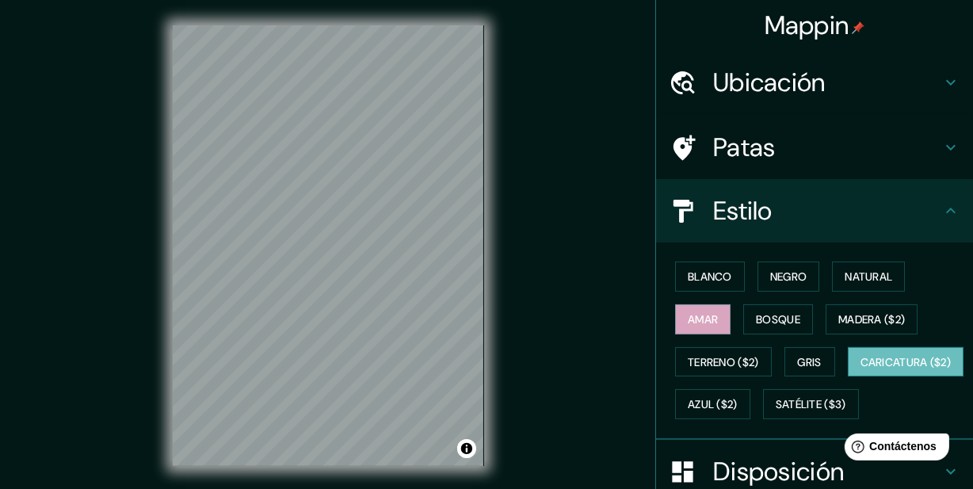
click at [861, 369] on font "Caricatura ($2)" at bounding box center [906, 362] width 91 height 14
click at [717, 282] on font "Blanco" at bounding box center [710, 276] width 44 height 14
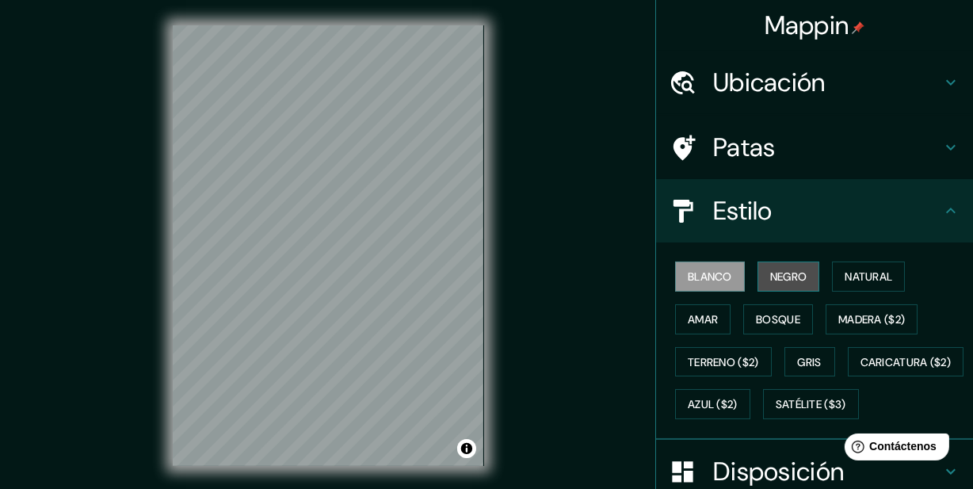
click at [777, 284] on font "Negro" at bounding box center [788, 276] width 37 height 14
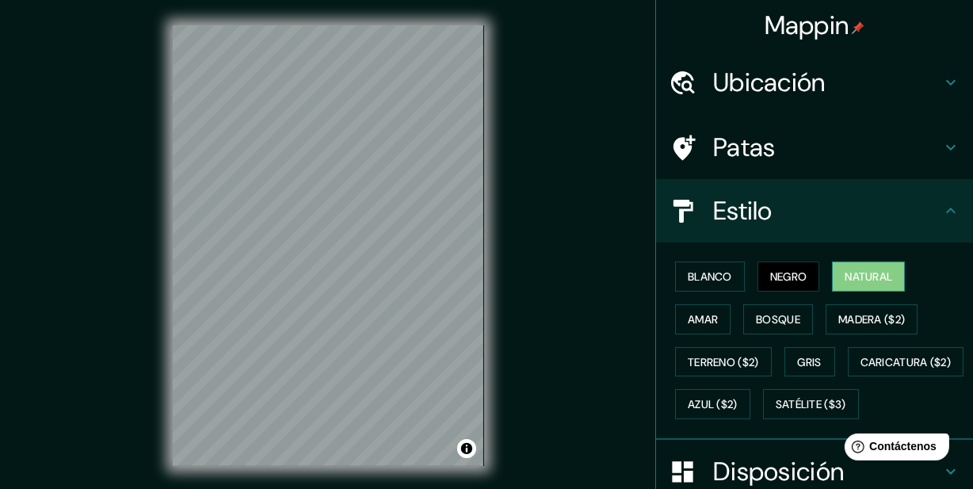
click at [865, 284] on font "Natural" at bounding box center [869, 276] width 48 height 14
click at [796, 284] on font "Negro" at bounding box center [788, 276] width 37 height 14
click at [737, 285] on button "Blanco" at bounding box center [710, 277] width 70 height 30
click at [800, 282] on font "Negro" at bounding box center [788, 276] width 37 height 14
click at [875, 282] on font "Natural" at bounding box center [869, 276] width 48 height 14
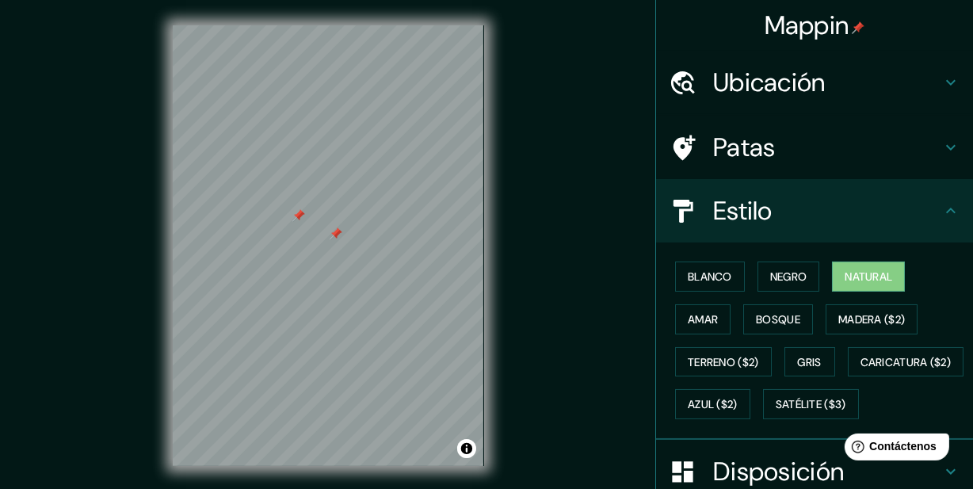
click at [334, 236] on div at bounding box center [336, 233] width 13 height 13
click at [304, 219] on div at bounding box center [304, 215] width 13 height 13
click at [277, 246] on div at bounding box center [282, 243] width 13 height 13
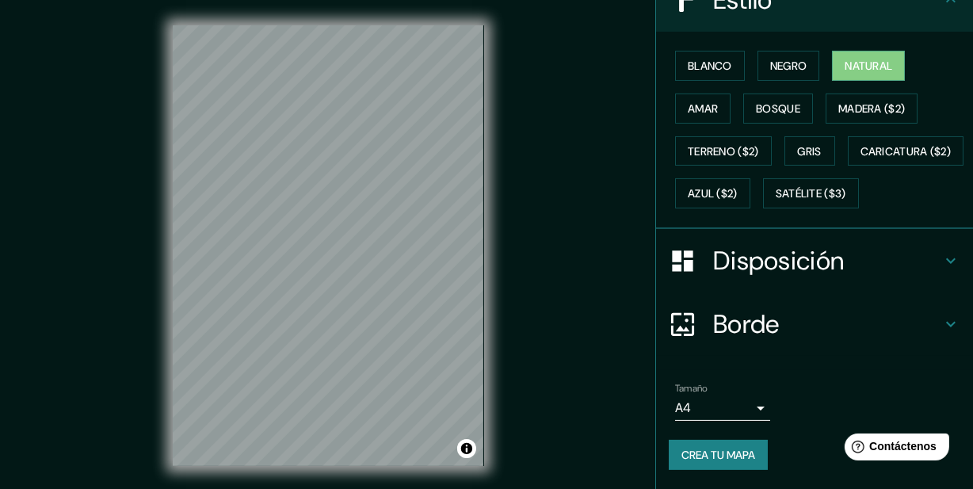
click at [774, 254] on font "Disposición" at bounding box center [778, 260] width 131 height 33
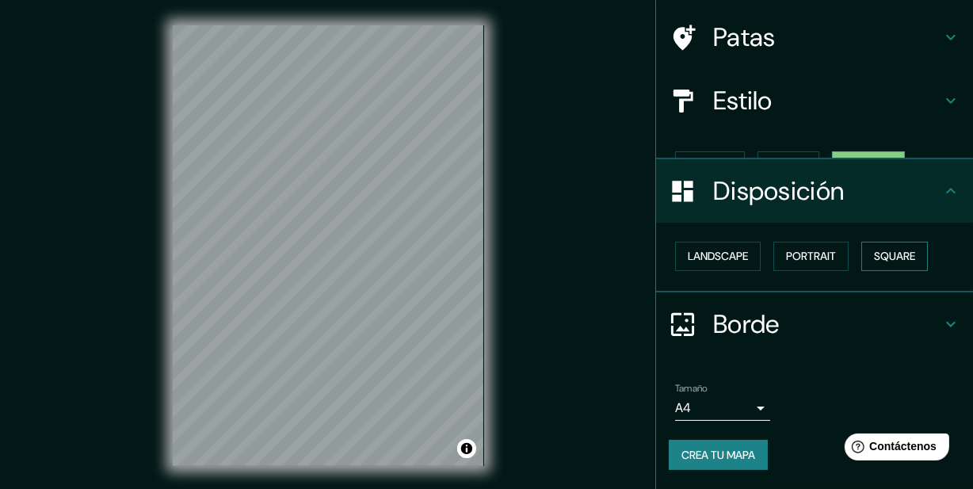
scroll to position [102, 0]
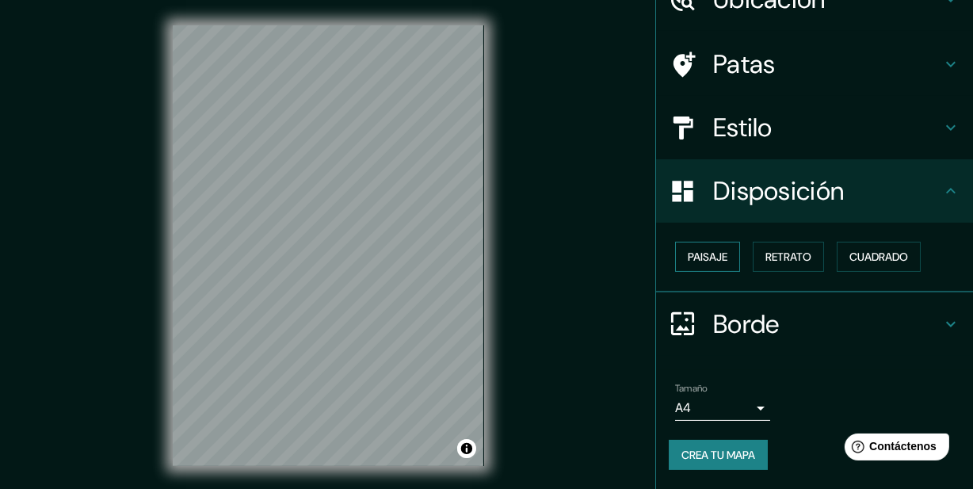
click at [696, 251] on font "Paisaje" at bounding box center [708, 257] width 40 height 14
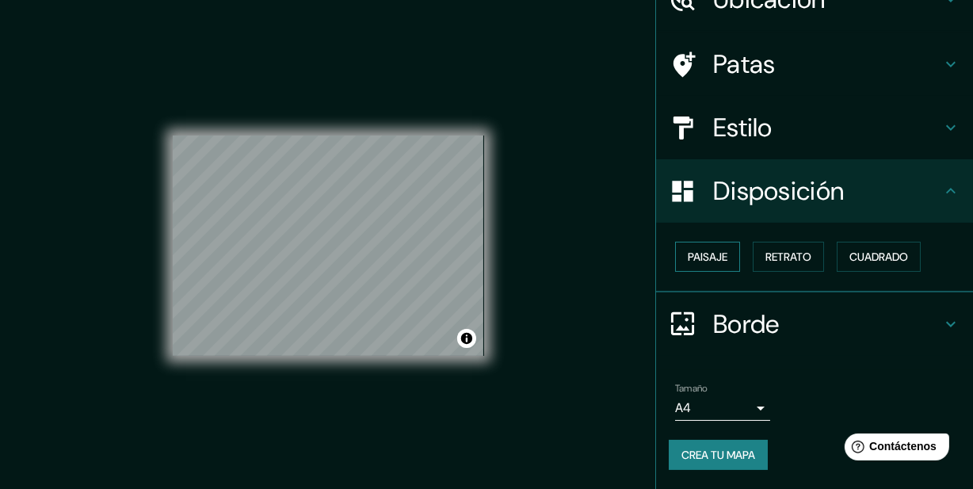
click at [696, 251] on font "Paisaje" at bounding box center [708, 257] width 40 height 14
click at [830, 251] on div "Paisaje Retrato Cuadrado" at bounding box center [821, 256] width 304 height 43
click at [799, 250] on font "Retrato" at bounding box center [789, 257] width 46 height 14
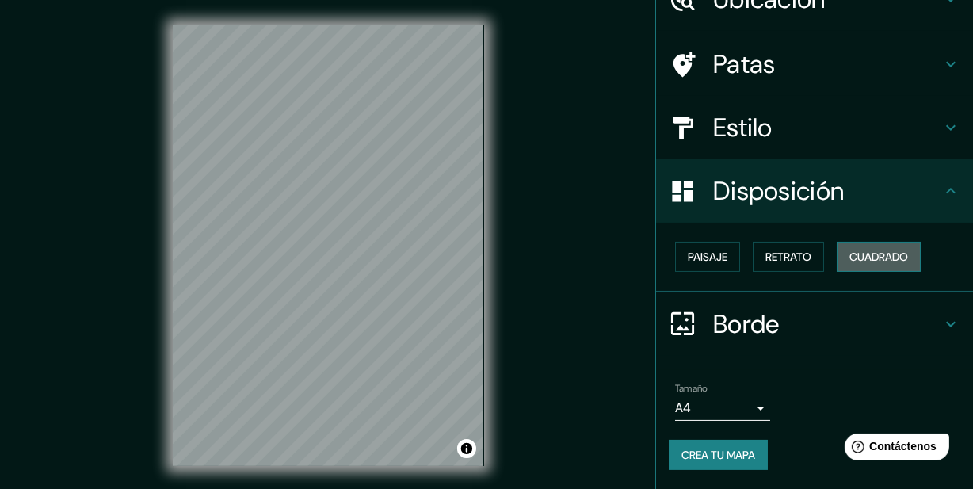
click at [888, 250] on font "Cuadrado" at bounding box center [879, 257] width 59 height 14
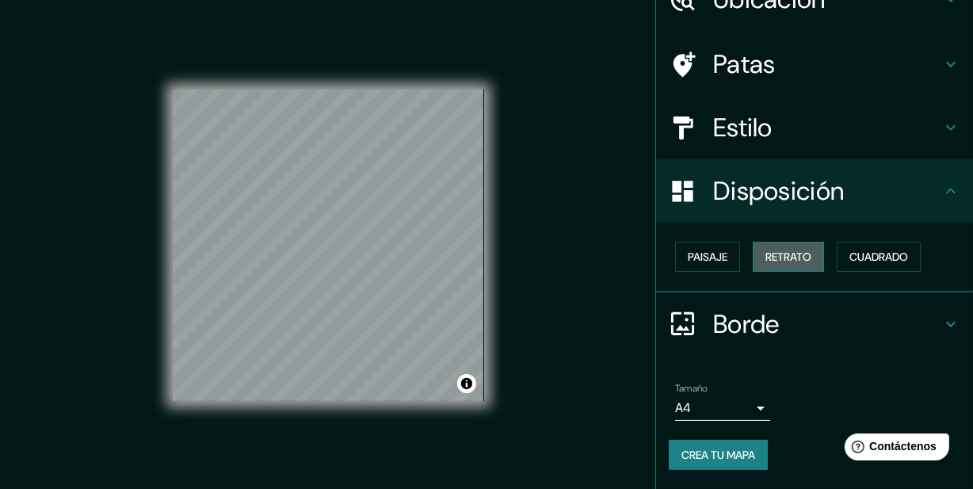
click at [802, 250] on font "Retrato" at bounding box center [789, 257] width 46 height 14
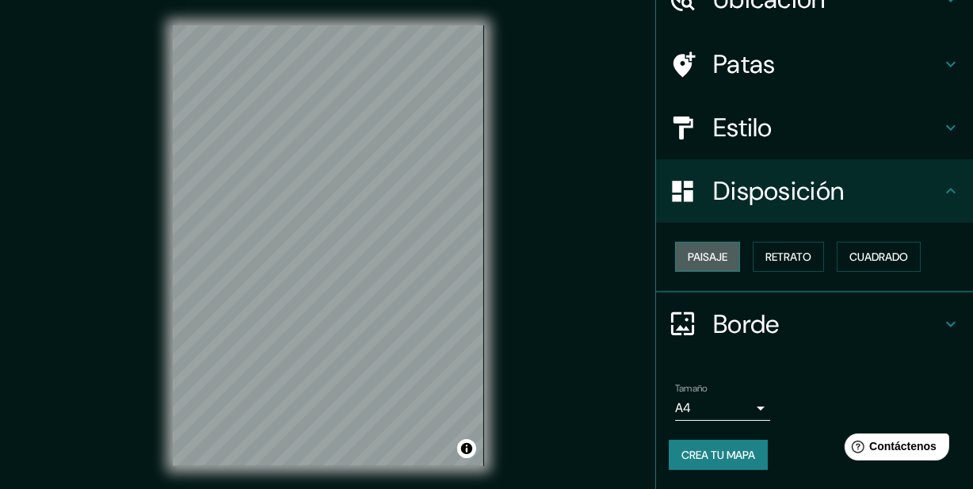
click at [712, 250] on font "Paisaje" at bounding box center [708, 257] width 40 height 14
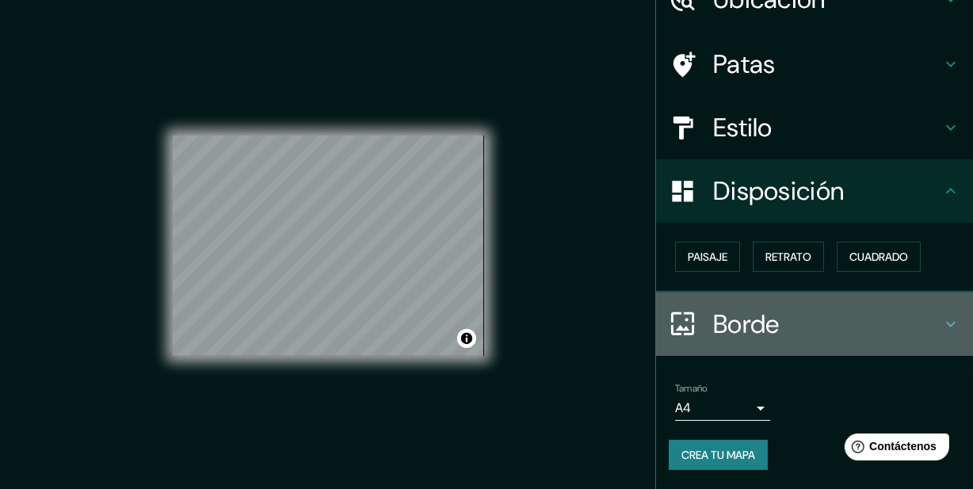
click at [754, 322] on font "Borde" at bounding box center [746, 323] width 67 height 33
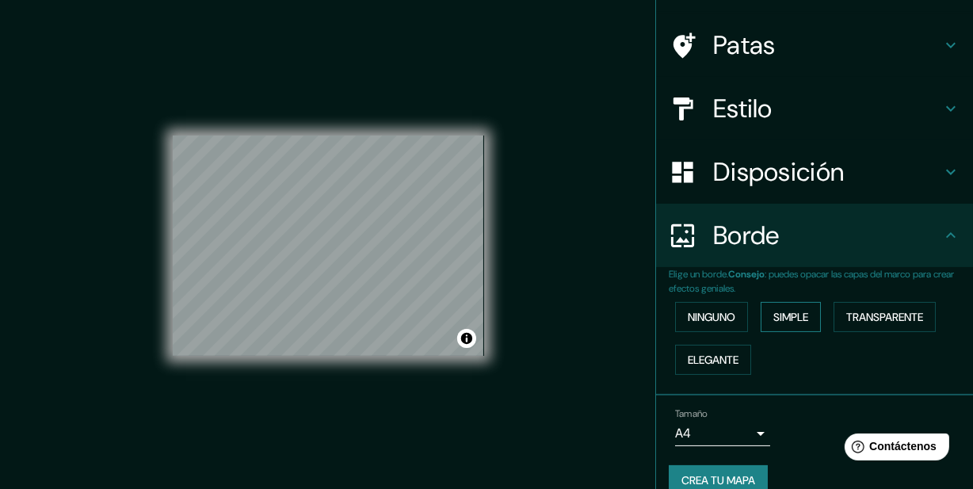
click at [811, 332] on button "Simple" at bounding box center [791, 317] width 60 height 30
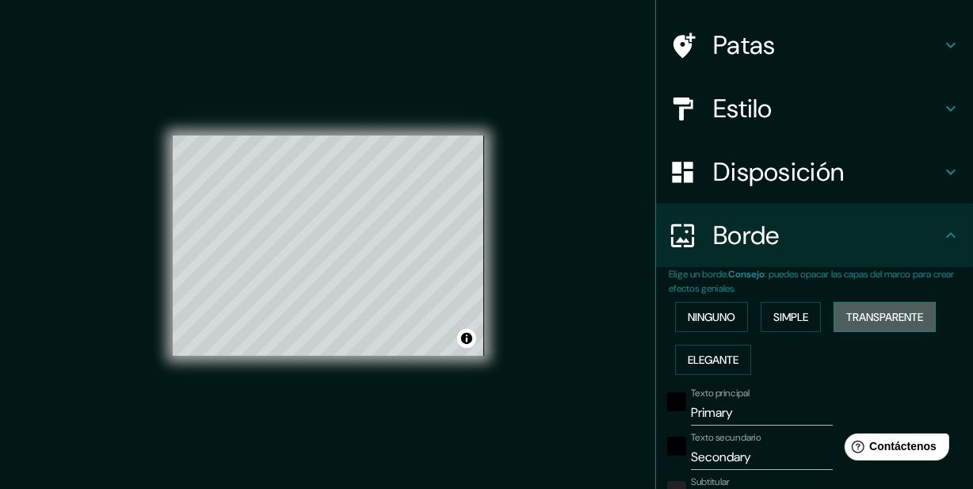
click at [896, 324] on font "Transparente" at bounding box center [884, 317] width 77 height 14
click at [715, 367] on font "Elegante" at bounding box center [713, 360] width 51 height 14
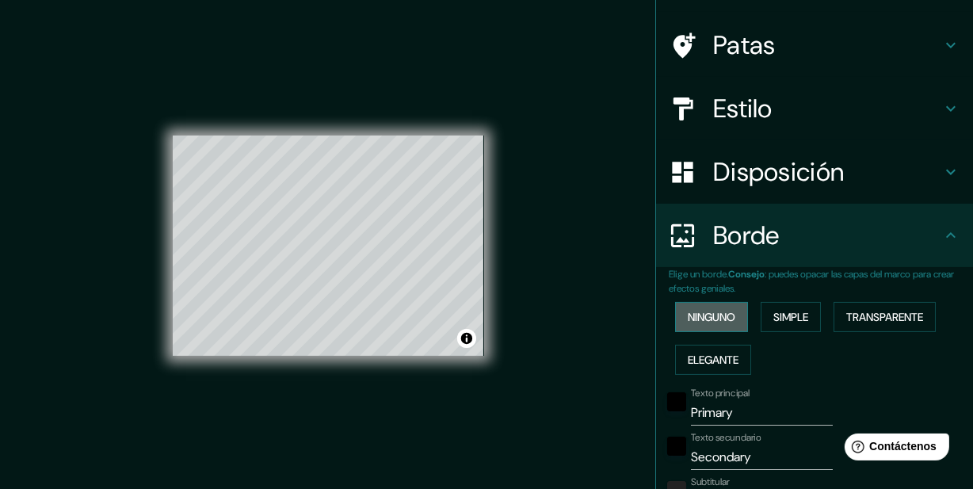
click at [702, 324] on font "Ninguno" at bounding box center [712, 317] width 48 height 14
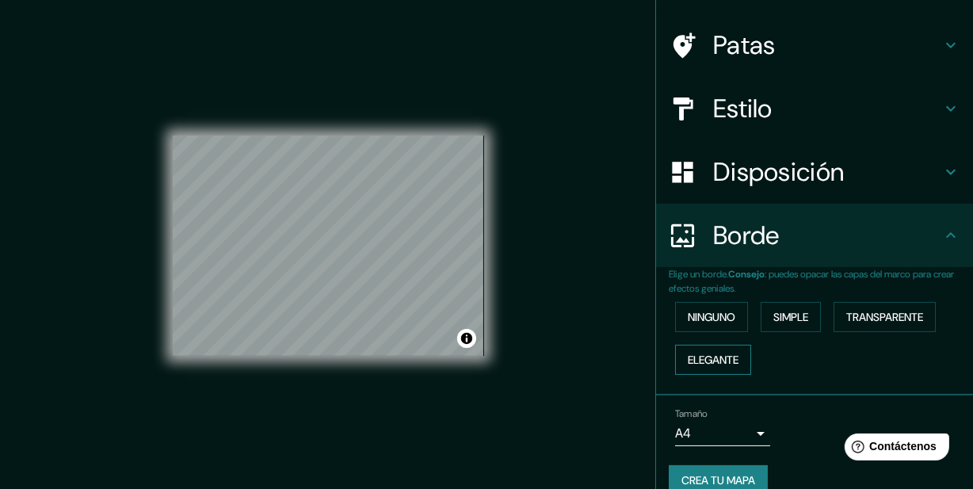
scroll to position [149, 0]
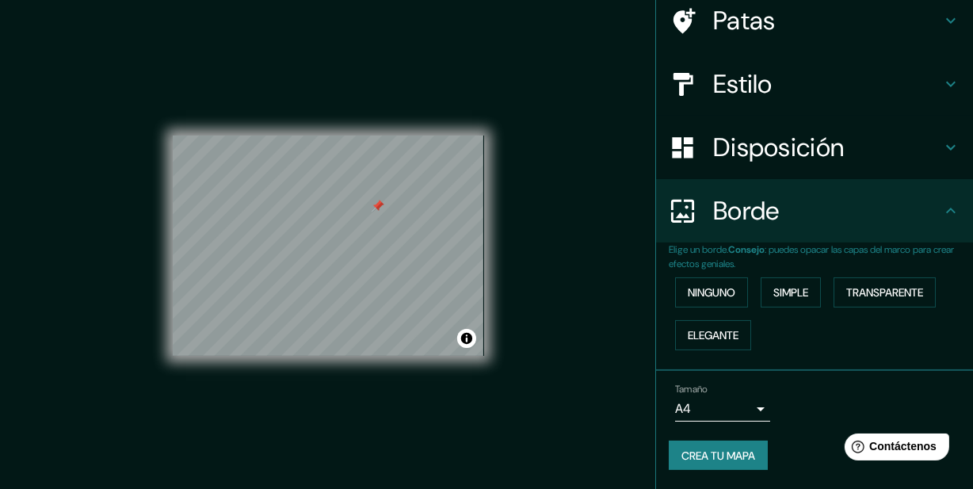
click at [373, 209] on div at bounding box center [378, 206] width 13 height 13
click at [682, 455] on font "Crea tu mapa" at bounding box center [719, 456] width 74 height 14
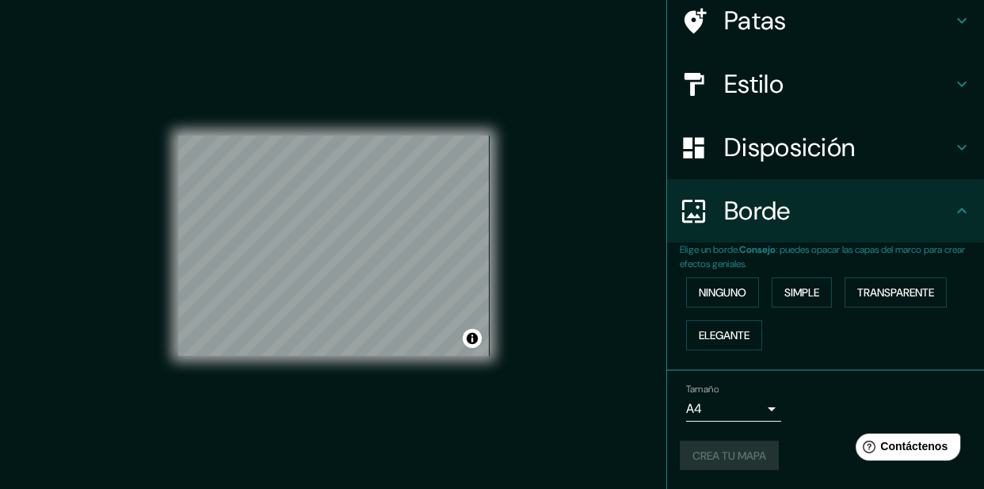
click at [750, 403] on body "Mappin Ubicación Jagüey de Téllez, Hidalgo, México Jagüey de Téllez Hidalgo, Mé…" at bounding box center [492, 244] width 984 height 489
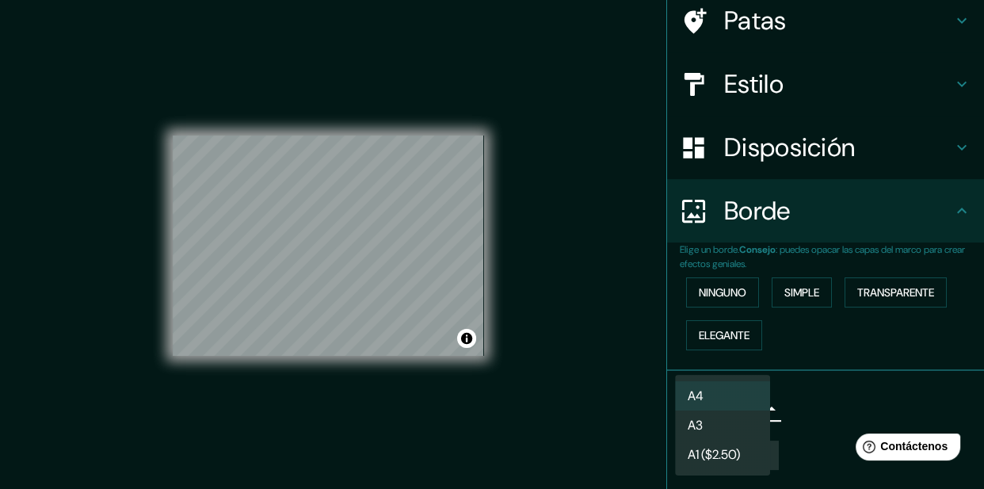
click at [753, 428] on li "A3" at bounding box center [722, 424] width 95 height 29
type input "a4"
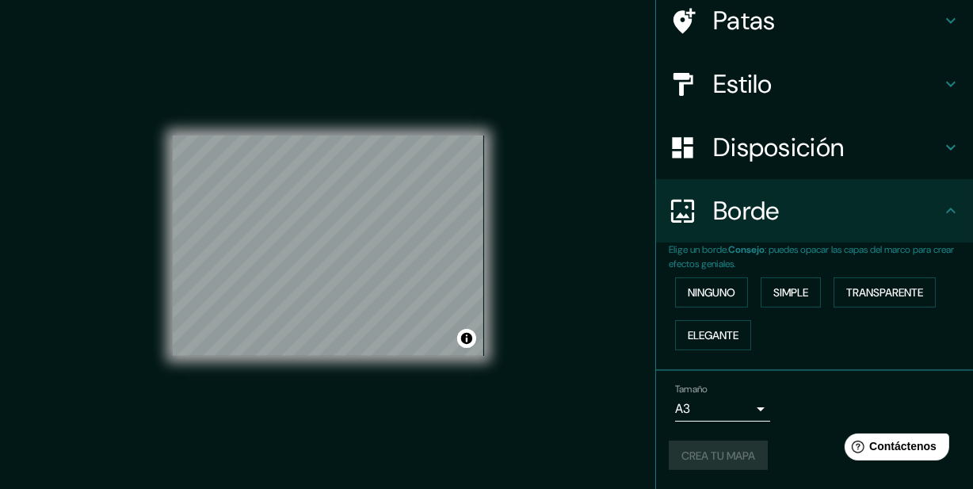
click at [744, 454] on div "Crea tu mapa" at bounding box center [815, 456] width 292 height 30
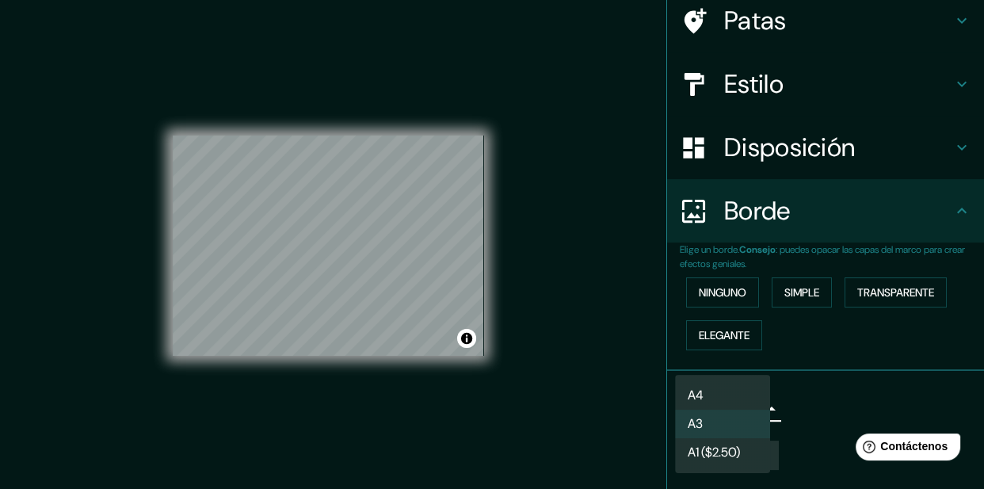
click at [741, 410] on body "Mappin Ubicación Jagüey de Téllez, Hidalgo, México Jagüey de Téllez Hidalgo, Mé…" at bounding box center [492, 244] width 984 height 489
click at [739, 428] on li "A3" at bounding box center [722, 424] width 95 height 29
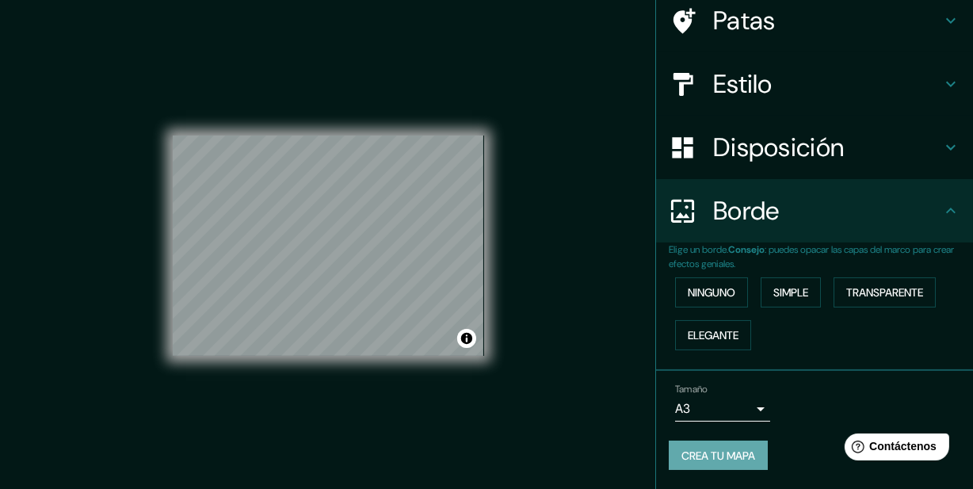
click at [731, 469] on button "Crea tu mapa" at bounding box center [718, 456] width 99 height 30
click at [567, 352] on div "Mappin Ubicación Jagüey de Téllez, Hidalgo, México Jagüey de Téllez Hidalgo, Mé…" at bounding box center [486, 258] width 973 height 516
click at [712, 441] on button "Crea tu mapa" at bounding box center [718, 456] width 99 height 30
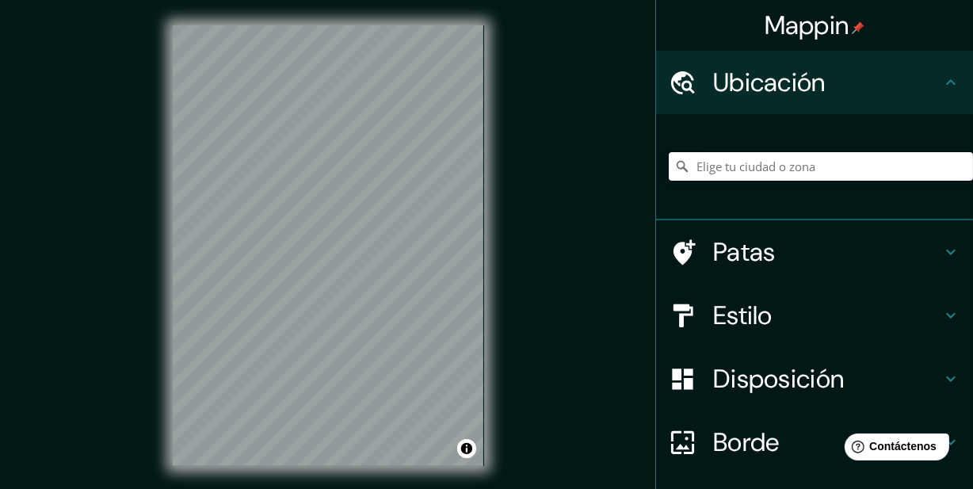
click at [712, 169] on input "Elige tu ciudad o zona" at bounding box center [821, 166] width 304 height 29
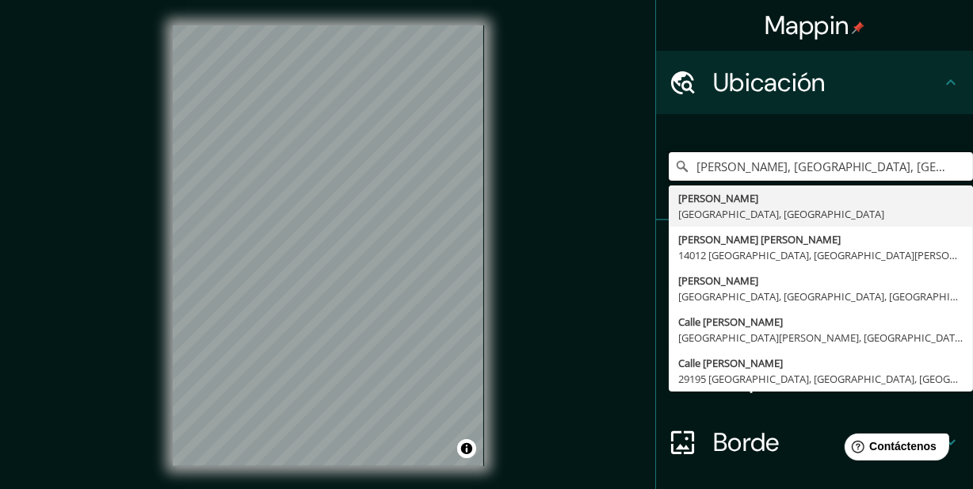
type input "[PERSON_NAME], [GEOGRAPHIC_DATA], [GEOGRAPHIC_DATA]"
click at [591, 444] on div "Mappin Ubicación [PERSON_NAME], [GEOGRAPHIC_DATA], [GEOGRAPHIC_DATA][PERSON_NAM…" at bounding box center [486, 258] width 973 height 516
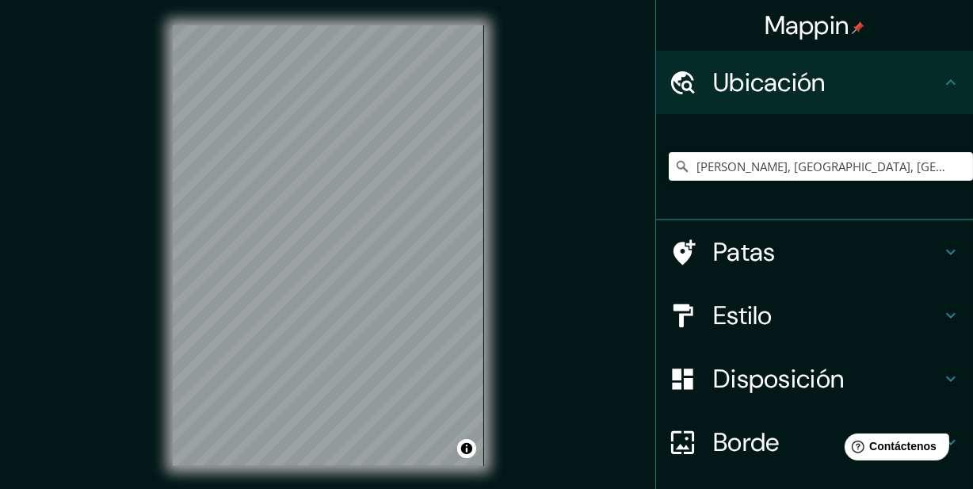
click at [766, 326] on font "Estilo" at bounding box center [742, 315] width 59 height 33
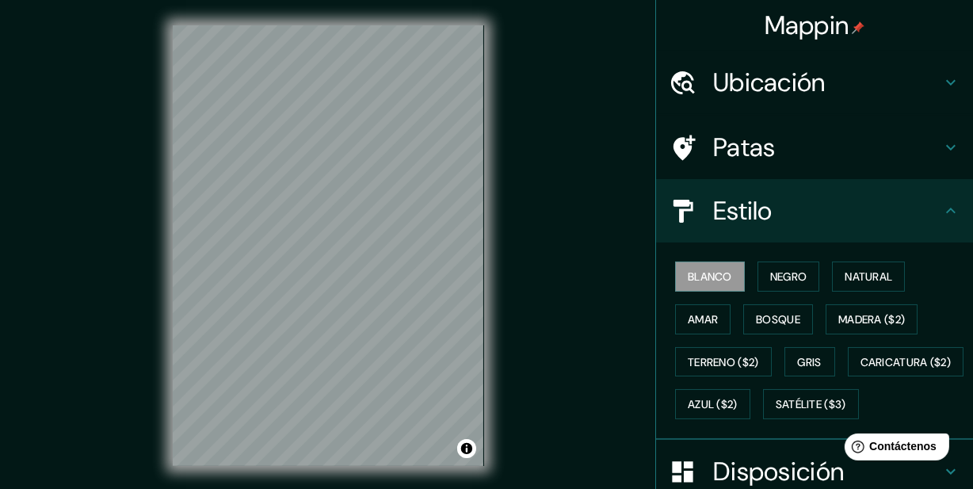
click at [766, 213] on font "Estilo" at bounding box center [742, 210] width 59 height 33
click at [784, 284] on font "Negro" at bounding box center [788, 276] width 37 height 14
click at [851, 213] on h4 "Estilo" at bounding box center [827, 211] width 228 height 32
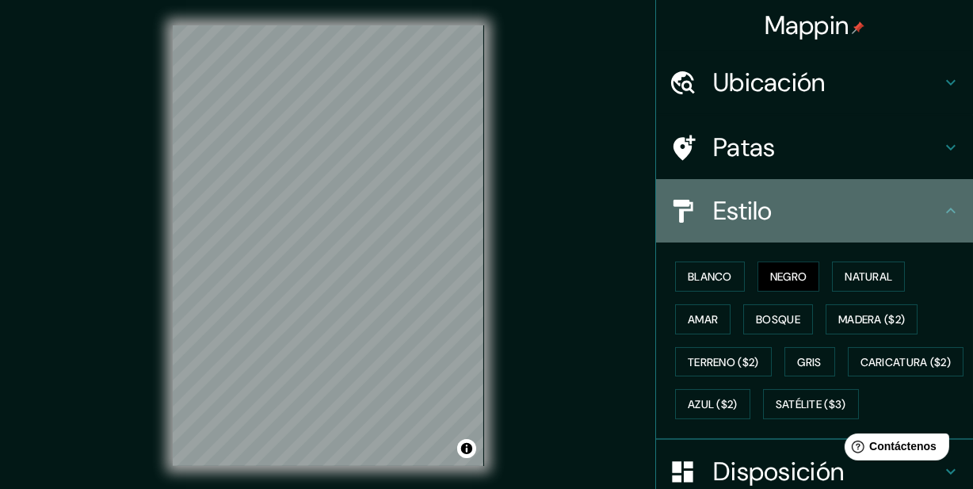
click at [941, 216] on icon at bounding box center [950, 210] width 19 height 19
click at [945, 212] on icon at bounding box center [950, 210] width 19 height 19
click at [943, 214] on icon at bounding box center [950, 210] width 19 height 19
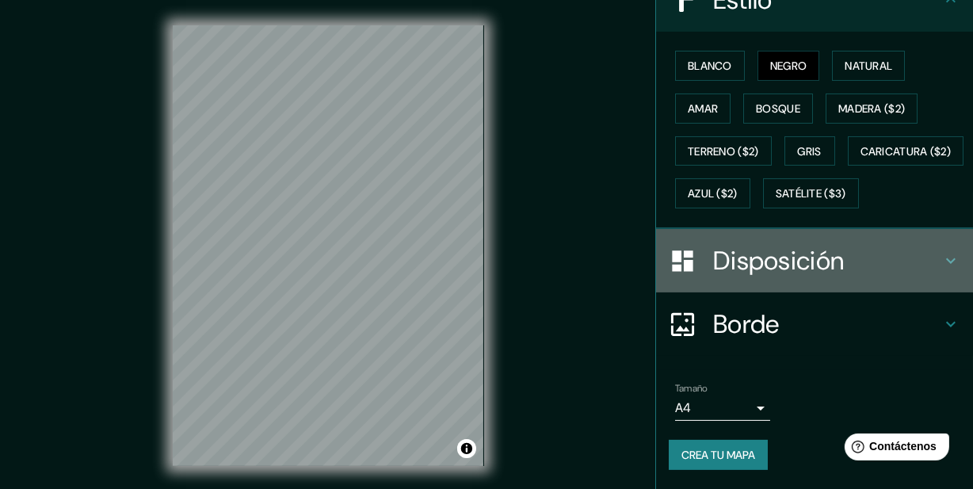
click at [883, 249] on h4 "Disposición" at bounding box center [827, 261] width 228 height 32
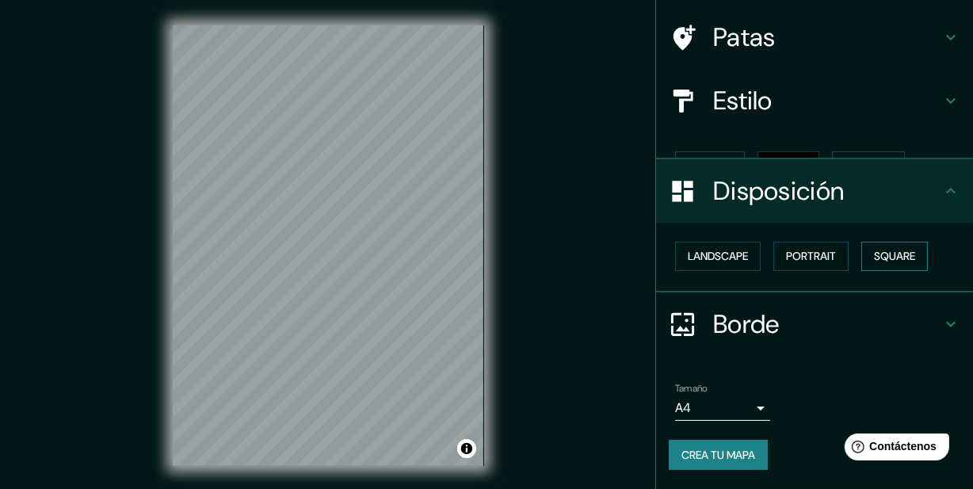
scroll to position [101, 0]
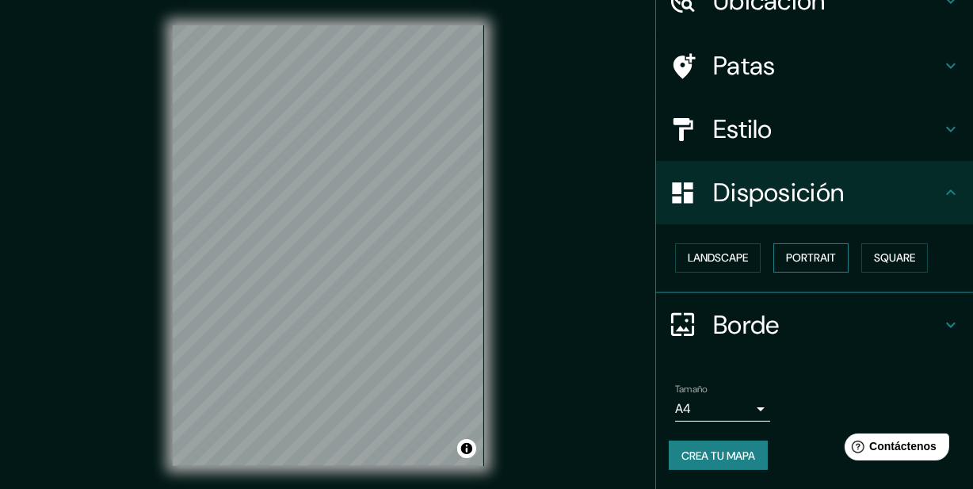
click at [827, 250] on button "Portrait" at bounding box center [810, 257] width 75 height 29
click at [740, 252] on button "Landscape" at bounding box center [718, 257] width 86 height 29
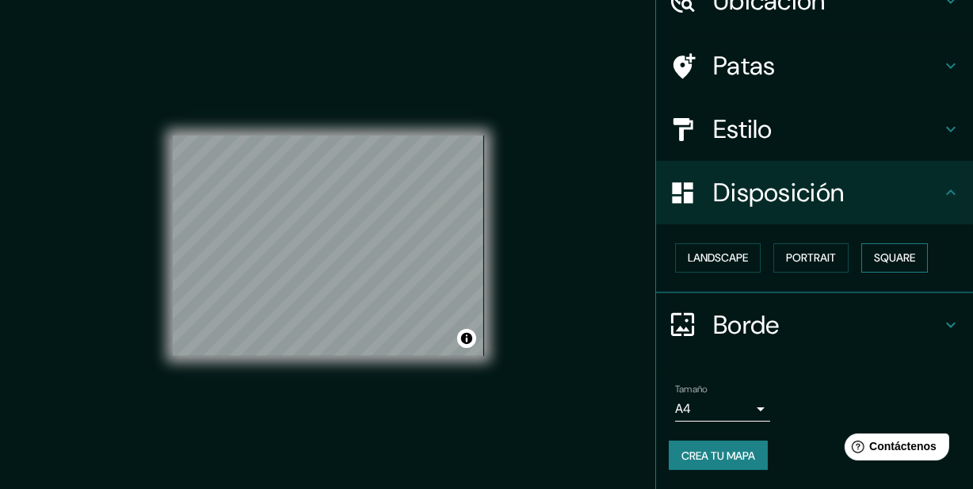
click at [914, 262] on button "Square" at bounding box center [894, 257] width 67 height 29
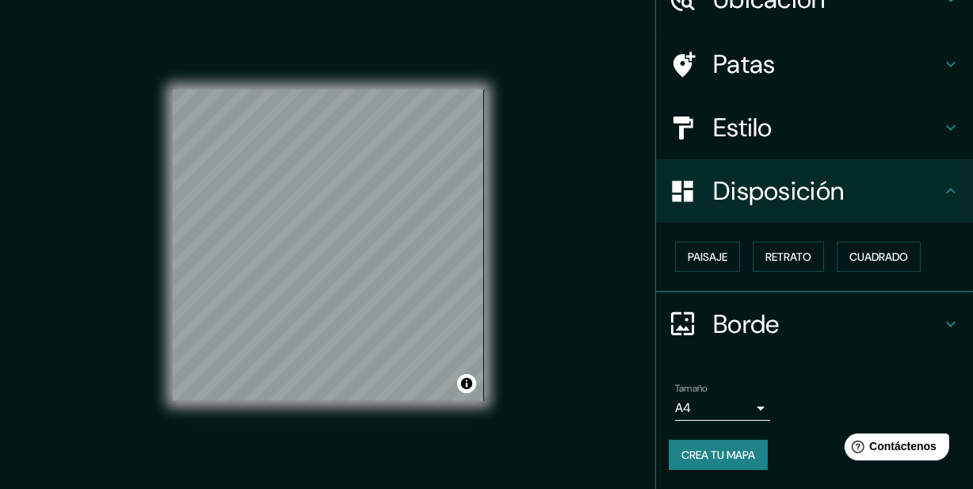
scroll to position [0, 0]
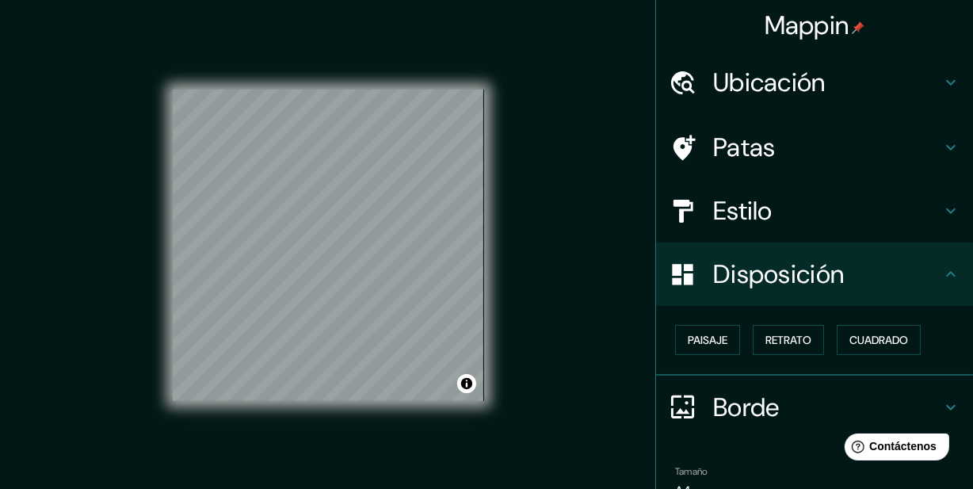
click at [763, 146] on font "Patas" at bounding box center [744, 147] width 63 height 33
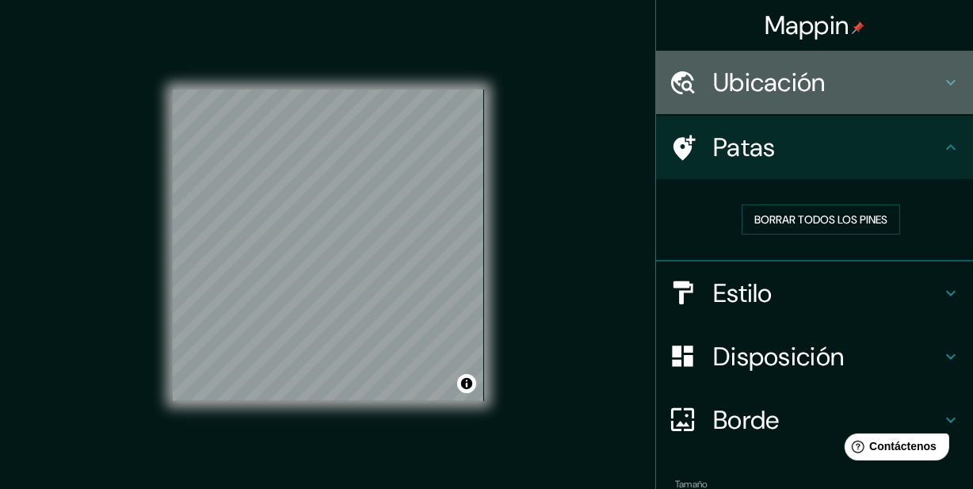
click at [771, 105] on div "Ubicación" at bounding box center [814, 82] width 317 height 63
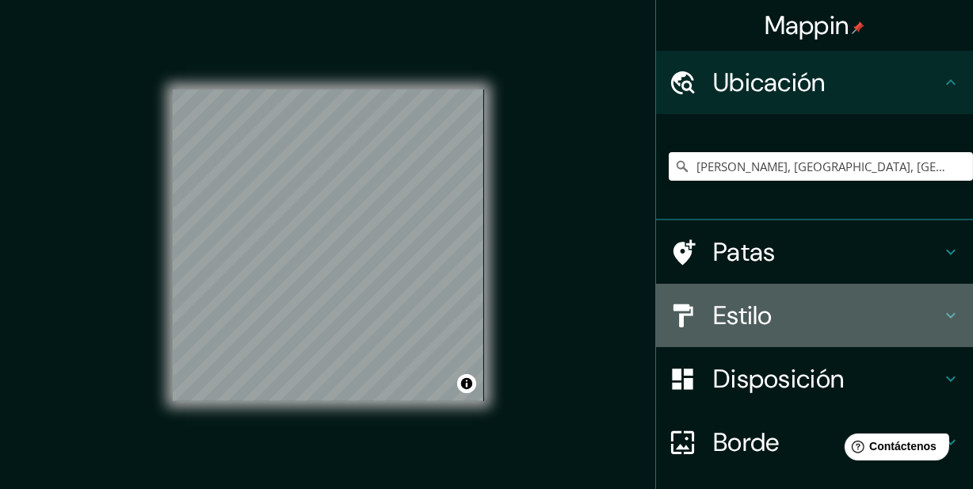
click at [784, 325] on h4 "Estilo" at bounding box center [827, 316] width 228 height 32
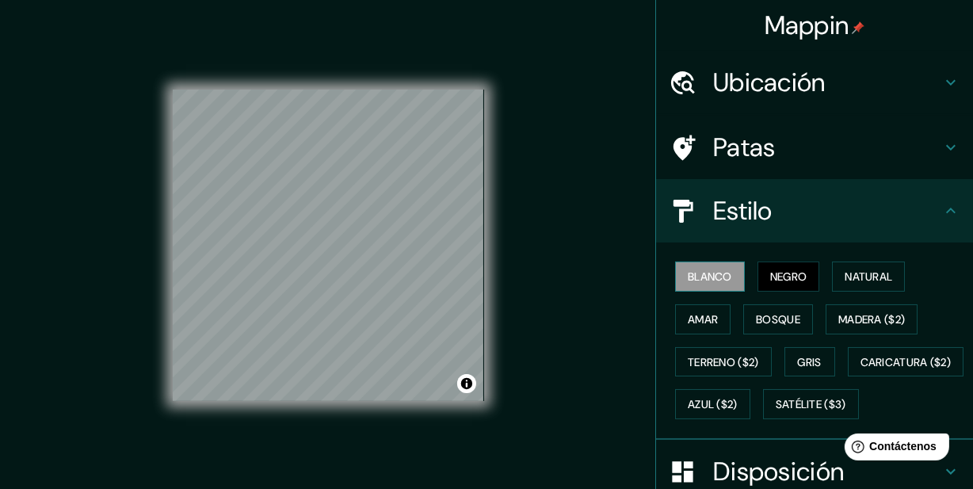
click at [707, 279] on font "Blanco" at bounding box center [710, 276] width 44 height 14
click at [885, 275] on button "Natural" at bounding box center [868, 277] width 73 height 30
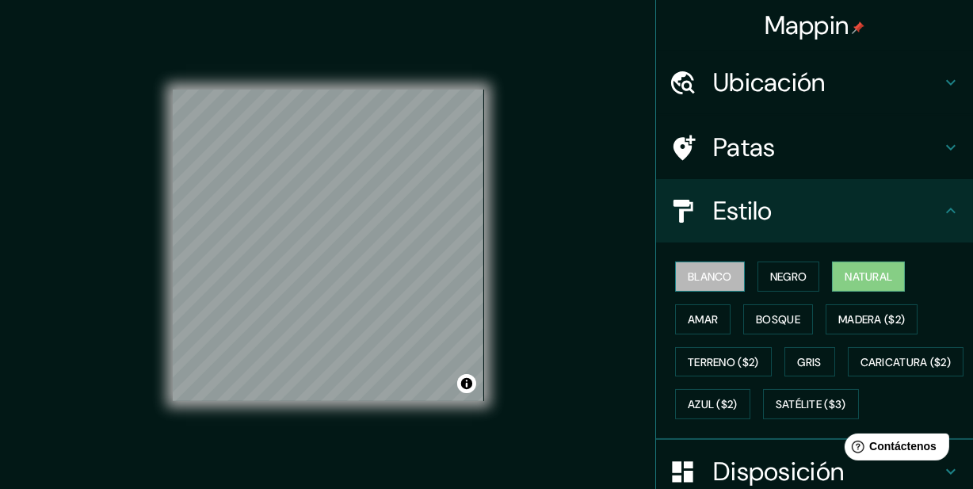
click at [710, 284] on font "Blanco" at bounding box center [710, 276] width 44 height 14
click at [909, 281] on div "Blanco Negro Natural Amar Bosque Madera ($2) Terreno ($2) Gris Caricatura ($2) …" at bounding box center [821, 340] width 304 height 170
click at [869, 284] on font "Natural" at bounding box center [869, 276] width 48 height 14
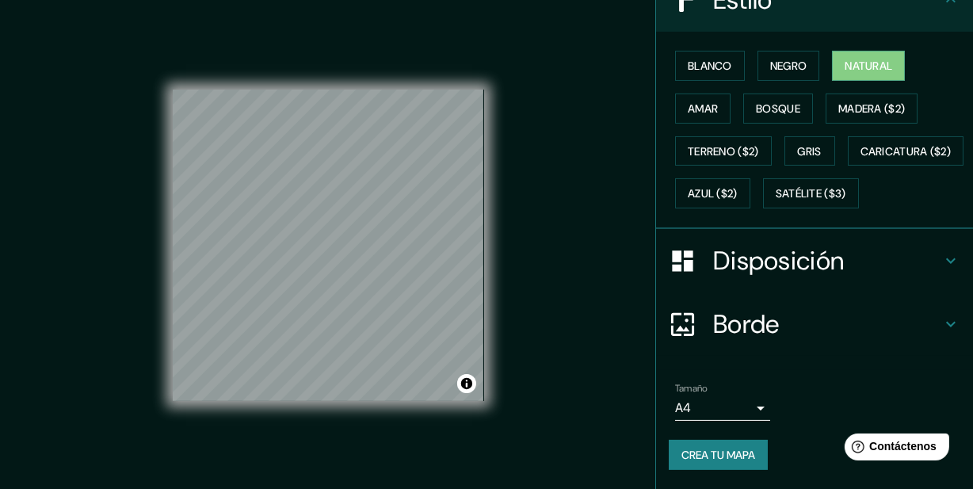
click at [688, 445] on font "Crea tu mapa" at bounding box center [719, 455] width 74 height 21
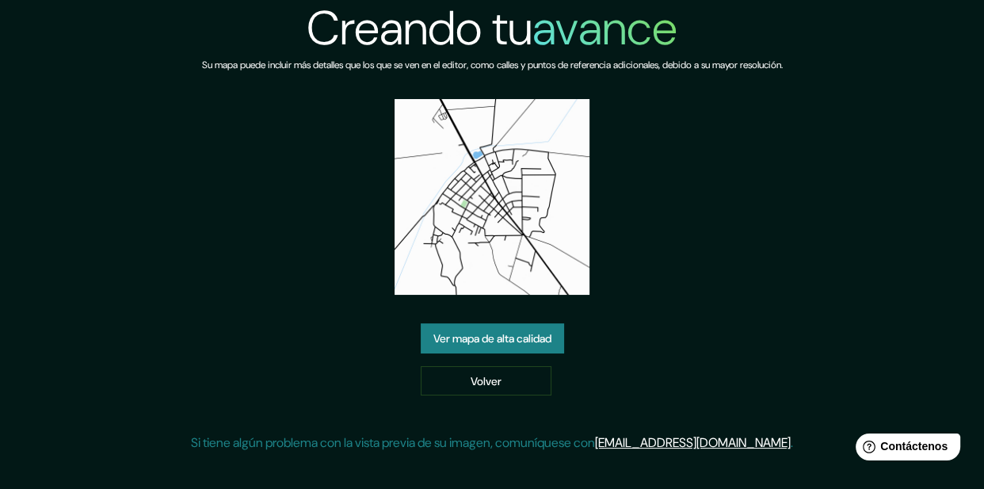
click at [521, 346] on font "Ver mapa de alta calidad" at bounding box center [492, 338] width 118 height 14
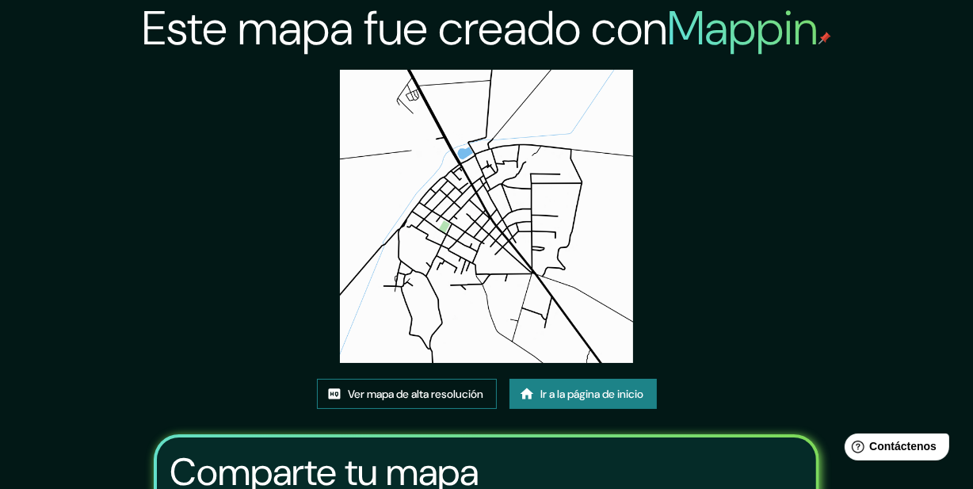
click at [431, 401] on font "Ver mapa de alta resolución" at bounding box center [417, 394] width 136 height 14
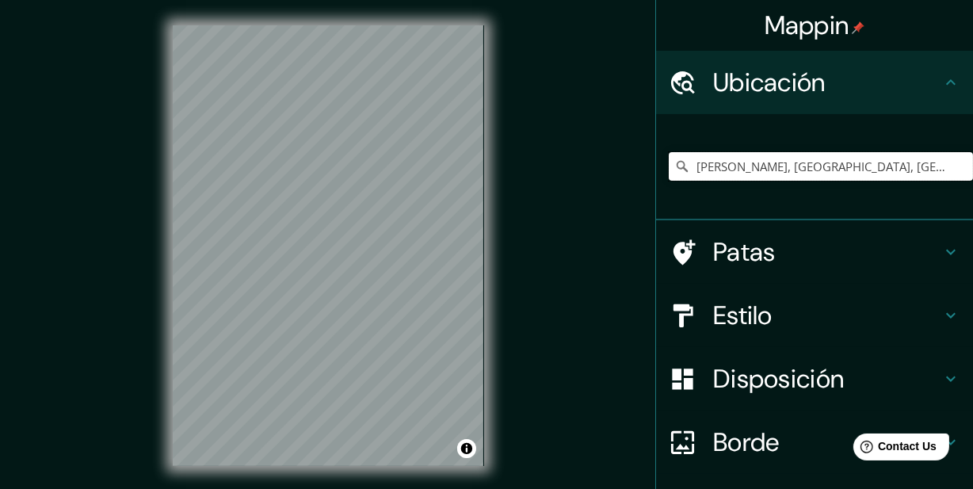
click at [866, 166] on input "[PERSON_NAME], [GEOGRAPHIC_DATA], [GEOGRAPHIC_DATA]" at bounding box center [821, 166] width 304 height 29
click at [880, 172] on input "[PERSON_NAME], [GEOGRAPHIC_DATA], [GEOGRAPHIC_DATA]" at bounding box center [821, 166] width 304 height 29
click at [885, 180] on input "[PERSON_NAME], [GEOGRAPHIC_DATA], [GEOGRAPHIC_DATA]" at bounding box center [821, 166] width 304 height 29
click at [872, 172] on input "[PERSON_NAME], [GEOGRAPHIC_DATA], [GEOGRAPHIC_DATA]" at bounding box center [821, 166] width 304 height 29
click at [846, 160] on input "Elige tu ciudad o zona" at bounding box center [821, 166] width 304 height 29
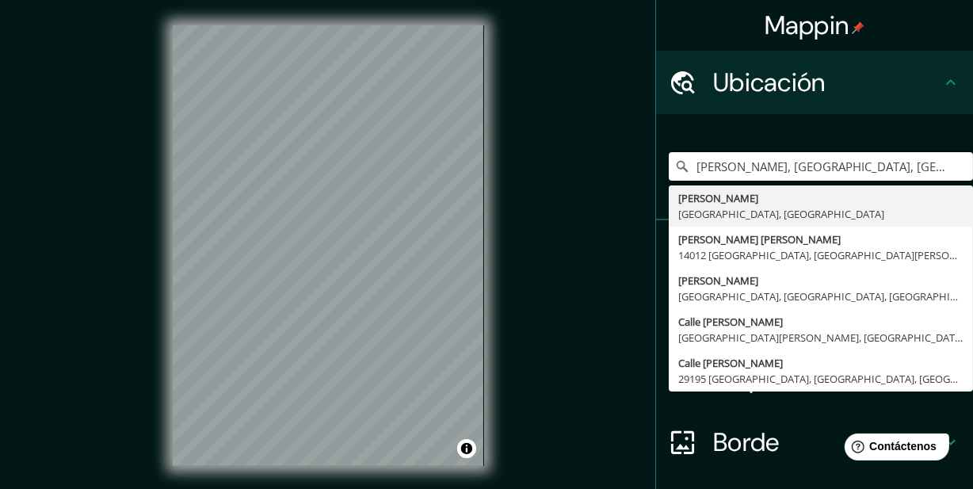
type input "[PERSON_NAME], [GEOGRAPHIC_DATA], [GEOGRAPHIC_DATA]"
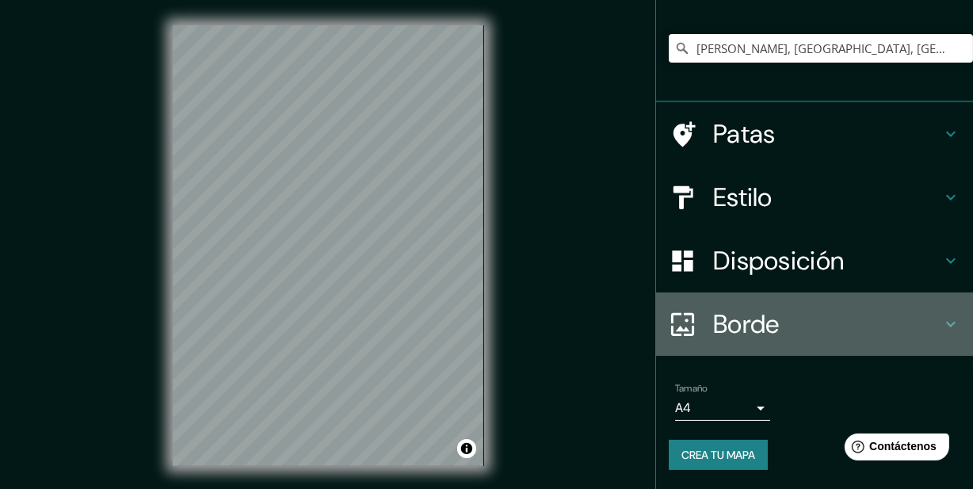
click at [843, 325] on h4 "Borde" at bounding box center [827, 324] width 228 height 32
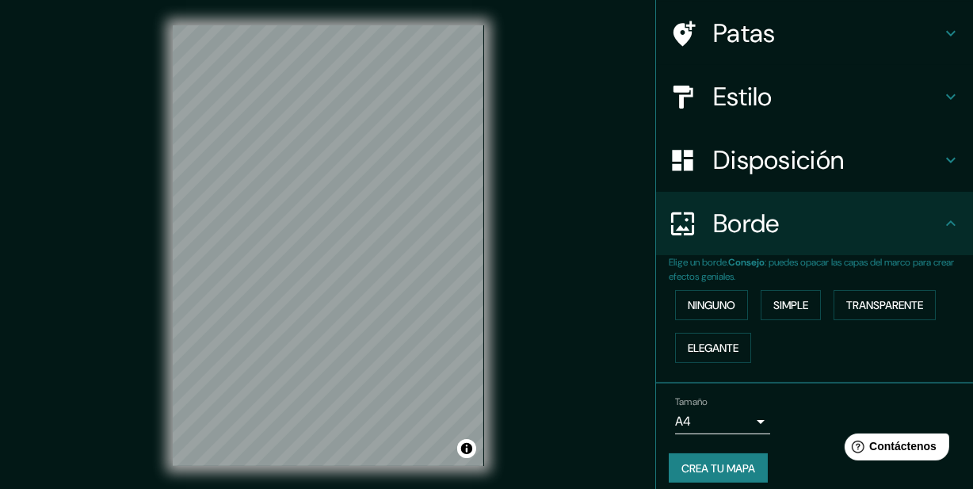
click at [838, 239] on h4 "Borde" at bounding box center [827, 224] width 228 height 32
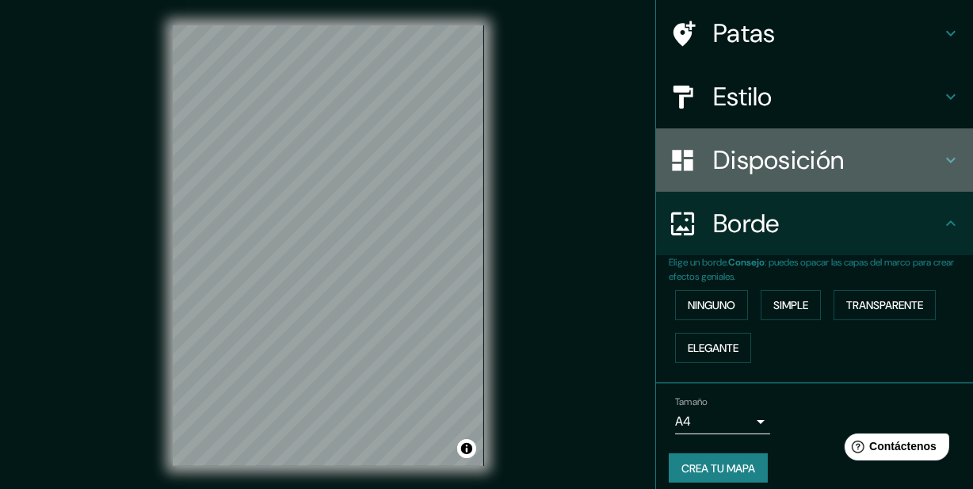
click at [841, 173] on font "Disposición" at bounding box center [778, 159] width 131 height 33
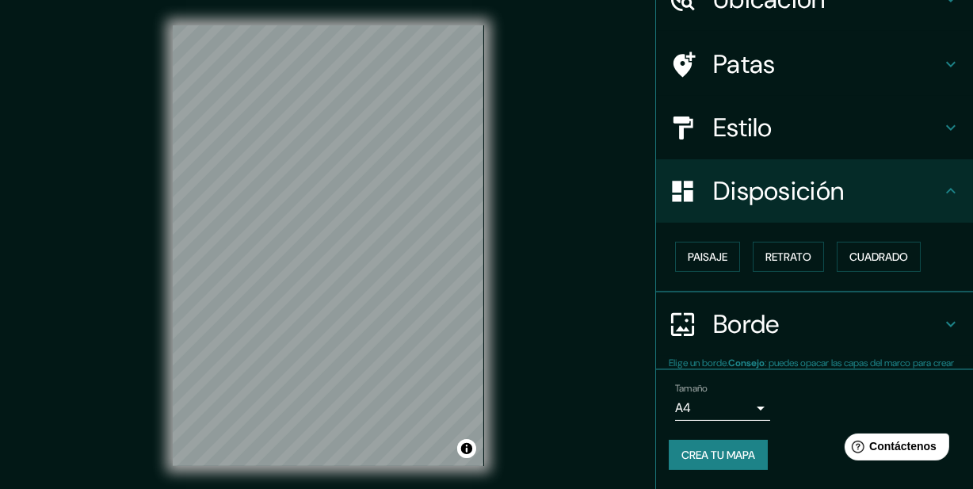
scroll to position [102, 0]
click at [875, 250] on font "Cuadrado" at bounding box center [879, 257] width 59 height 14
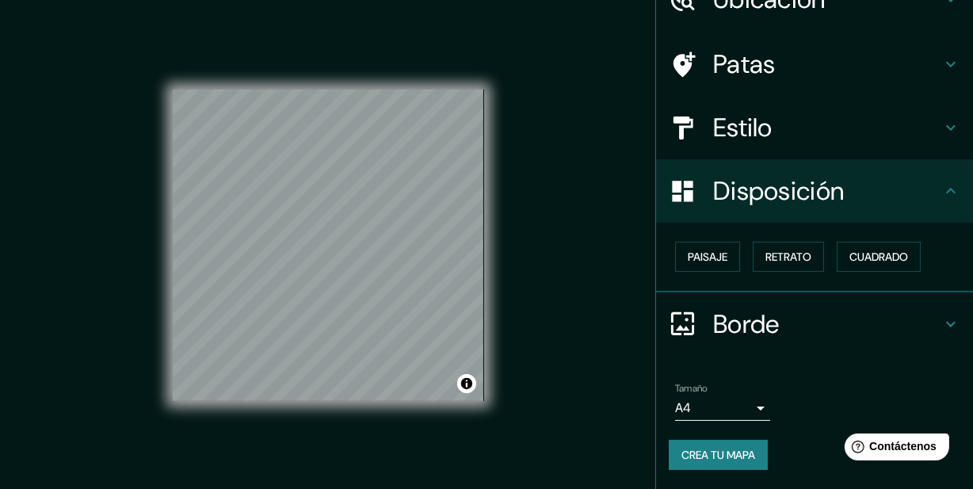
click at [792, 116] on h4 "Estilo" at bounding box center [827, 128] width 228 height 32
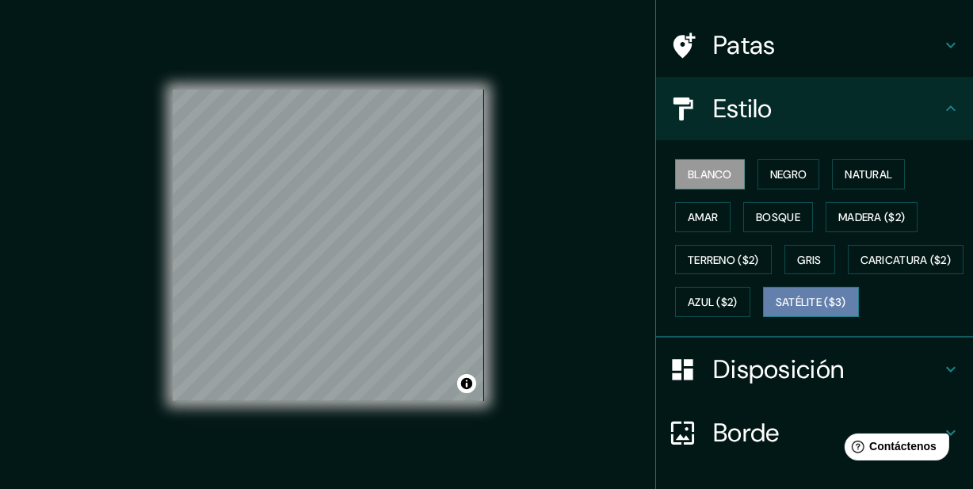
click at [776, 310] on font "Satélite ($3)" at bounding box center [811, 303] width 71 height 14
click at [688, 181] on font "Blanco" at bounding box center [710, 174] width 44 height 14
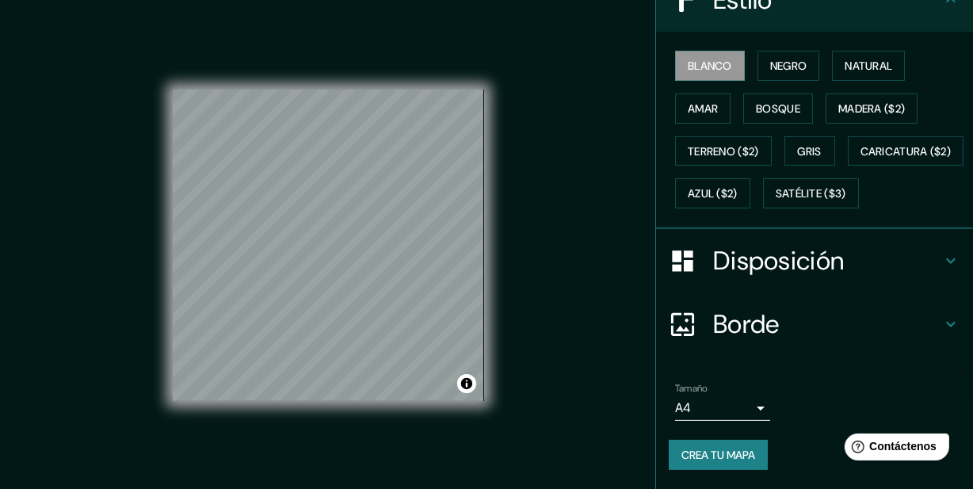
scroll to position [274, 0]
click at [698, 453] on font "Crea tu mapa" at bounding box center [719, 455] width 74 height 14
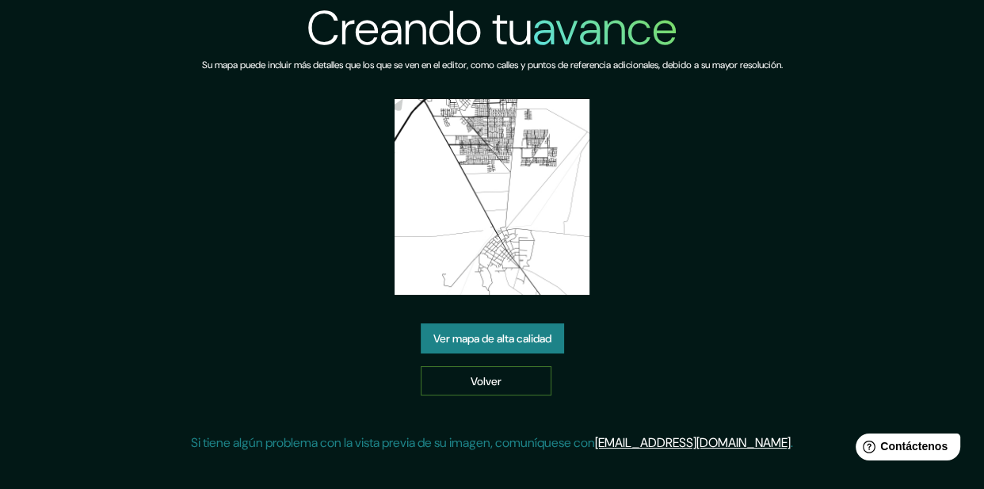
click at [481, 382] on font "Volver" at bounding box center [486, 381] width 31 height 14
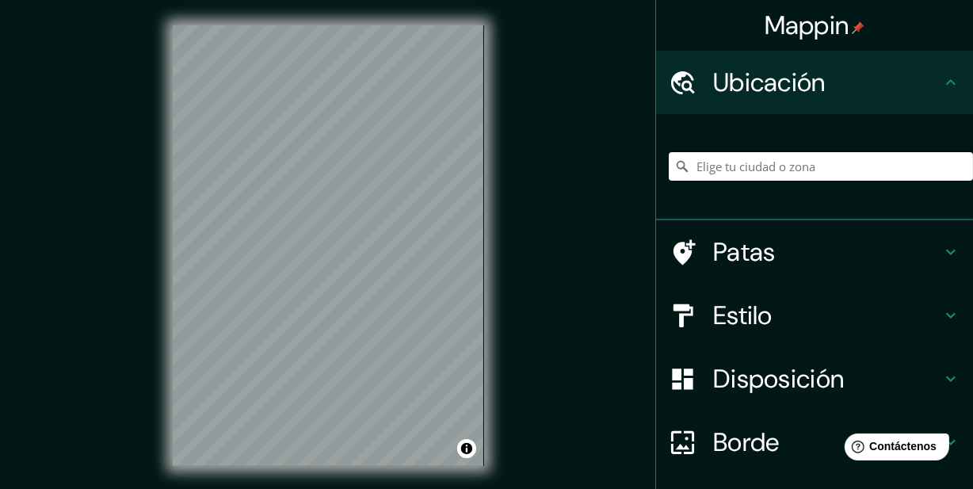
click at [716, 176] on input "Elige tu ciudad o zona" at bounding box center [821, 166] width 304 height 29
type input "[PERSON_NAME], [GEOGRAPHIC_DATA], [GEOGRAPHIC_DATA]"
click at [848, 268] on h4 "Patas" at bounding box center [827, 252] width 228 height 32
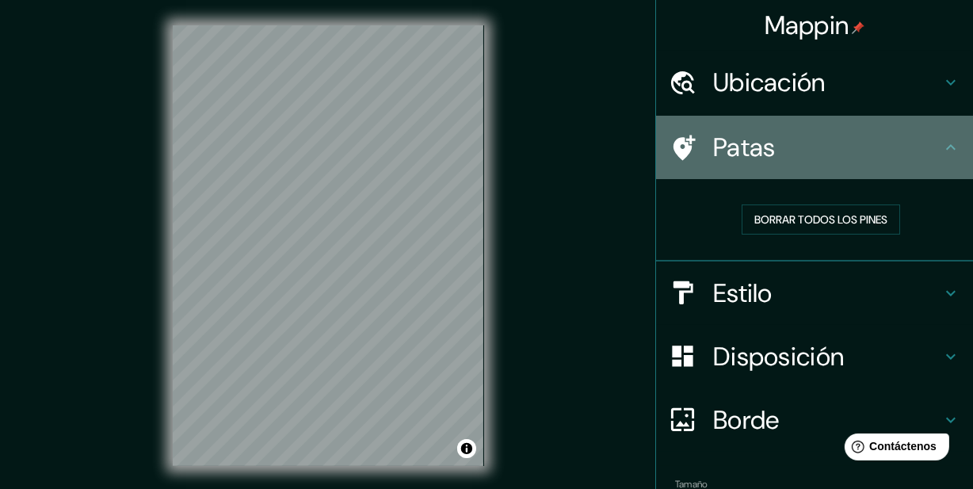
click at [861, 161] on h4 "Patas" at bounding box center [827, 148] width 228 height 32
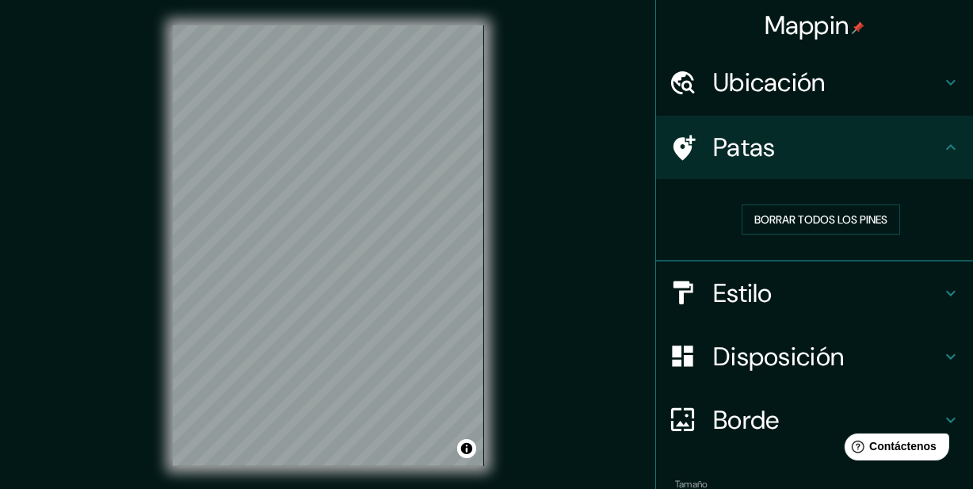
click at [920, 149] on h4 "Patas" at bounding box center [827, 148] width 228 height 32
click at [943, 151] on icon at bounding box center [950, 147] width 19 height 19
click at [919, 302] on h4 "Estilo" at bounding box center [827, 293] width 228 height 32
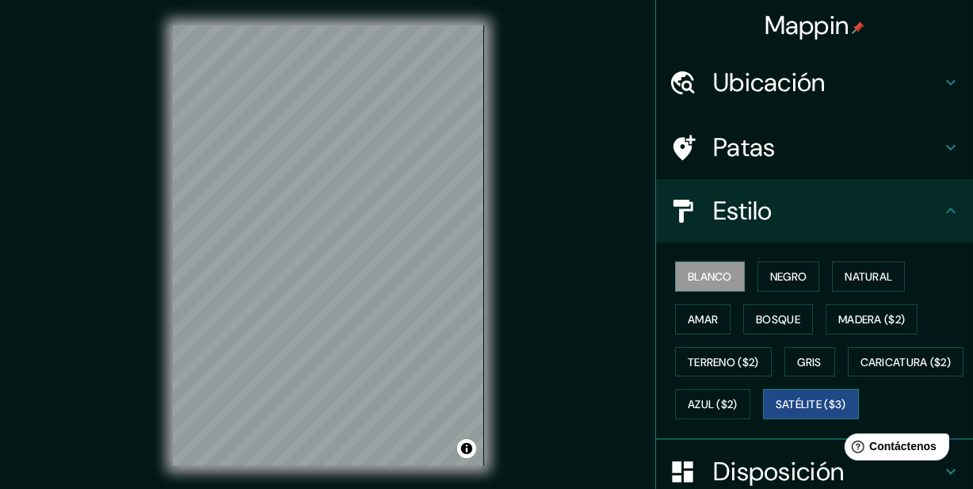
click at [776, 414] on font "Satélite ($3)" at bounding box center [811, 404] width 71 height 21
click at [941, 220] on icon at bounding box center [950, 210] width 19 height 19
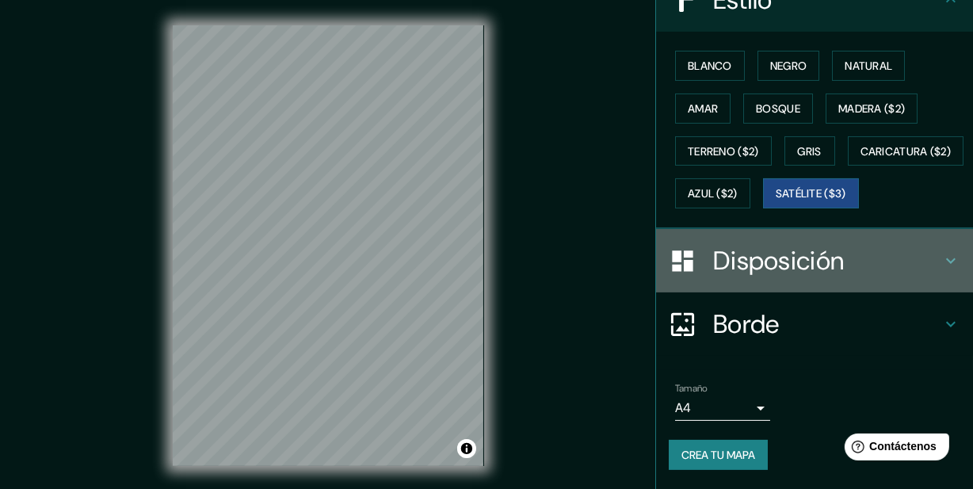
click at [899, 266] on h4 "Disposición" at bounding box center [827, 261] width 228 height 32
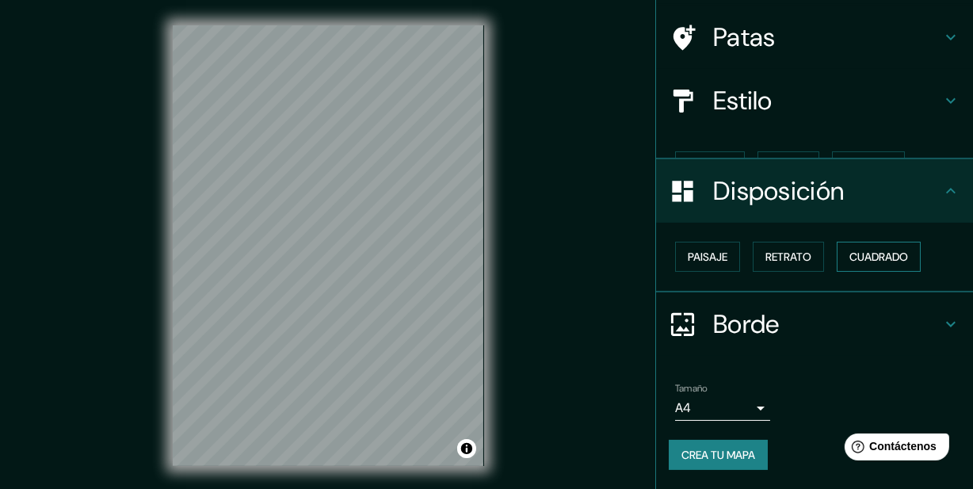
scroll to position [102, 0]
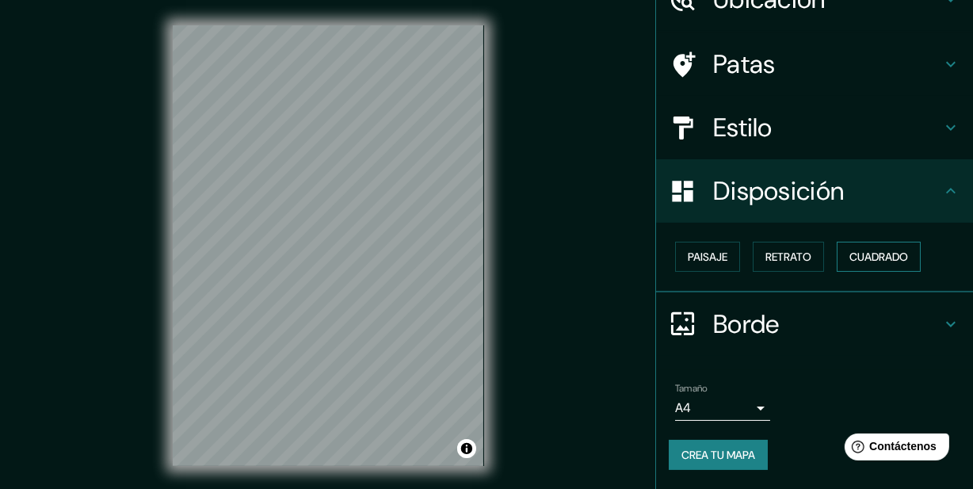
click at [899, 250] on font "Cuadrado" at bounding box center [879, 257] width 59 height 14
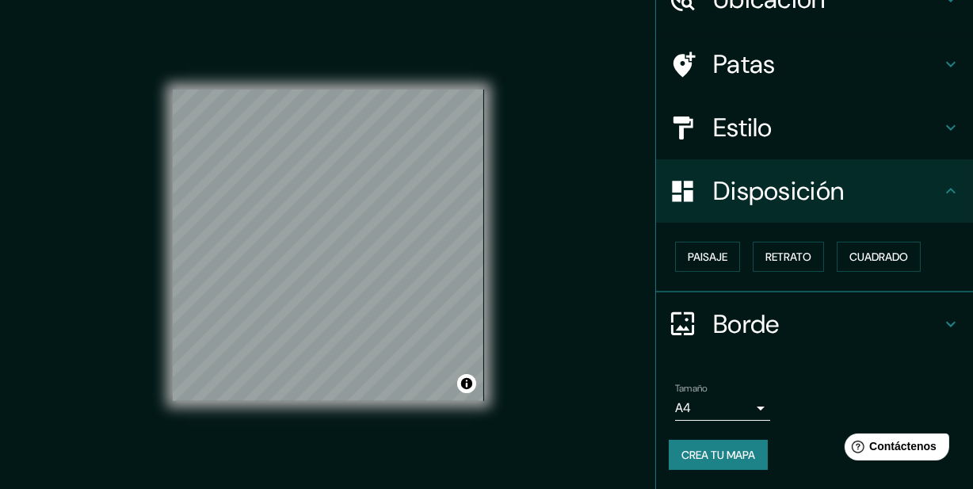
scroll to position [0, 0]
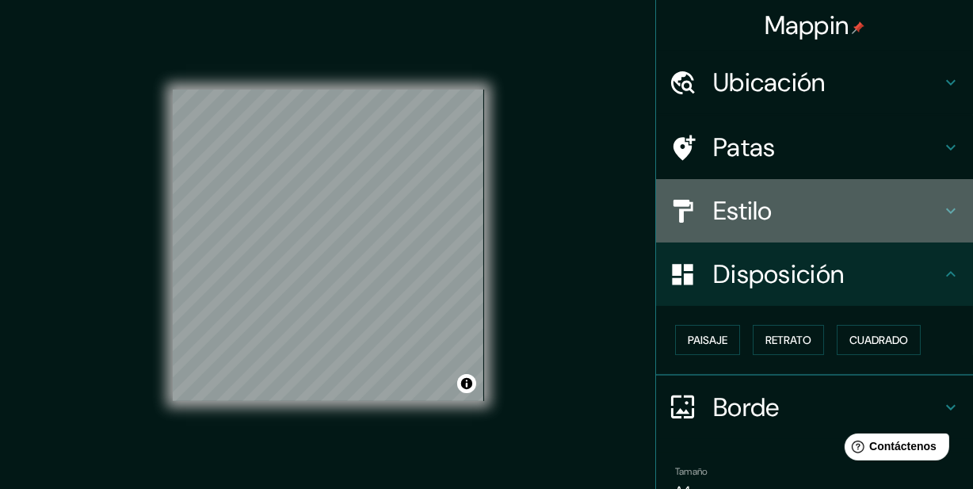
click at [758, 212] on font "Estilo" at bounding box center [742, 210] width 59 height 33
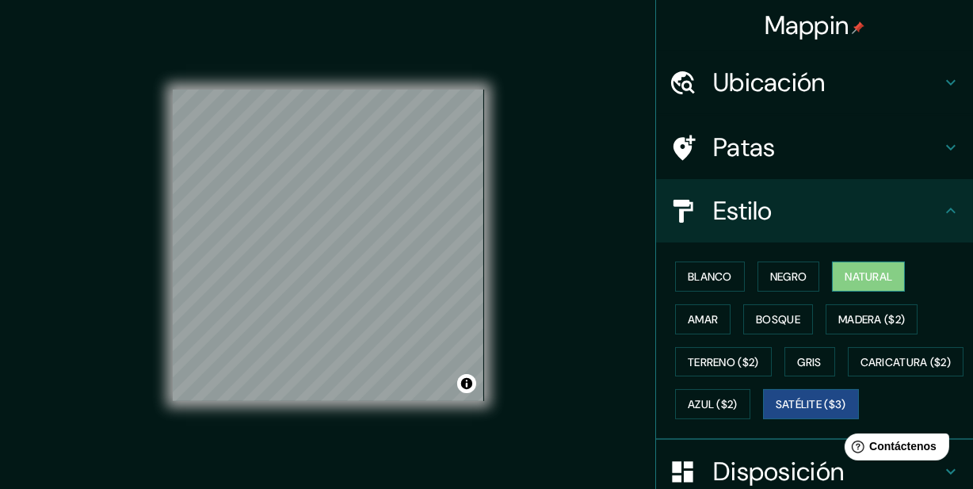
click at [883, 284] on font "Natural" at bounding box center [869, 276] width 48 height 14
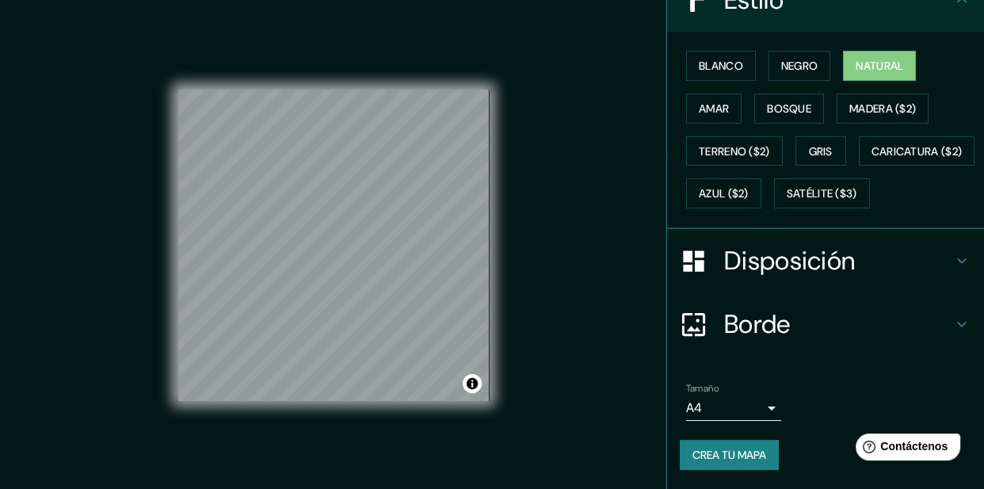
click at [722, 405] on body "Mappin Ubicación Jagüey de Téllez, Hidalgo, México Jagüey de Téllez Hidalgo, Mé…" at bounding box center [492, 244] width 984 height 489
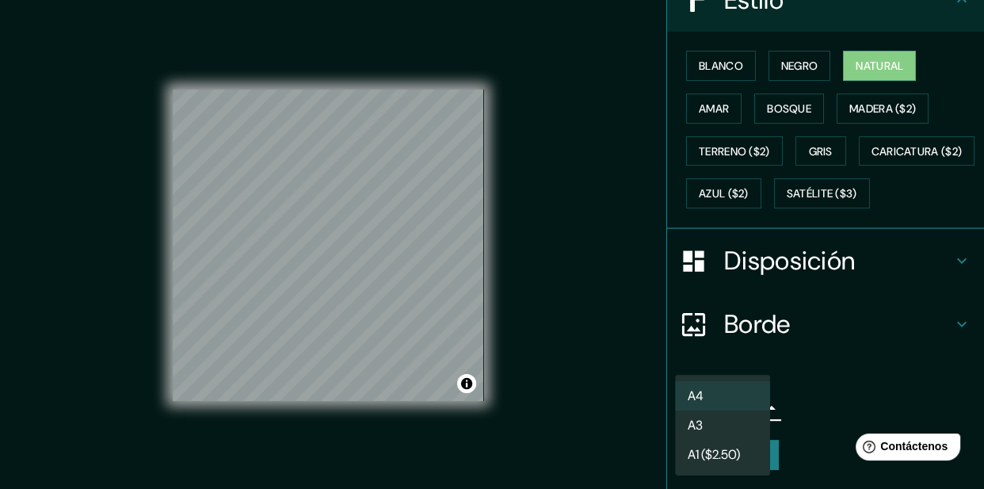
click at [723, 414] on li "A3" at bounding box center [722, 424] width 95 height 29
type input "a4"
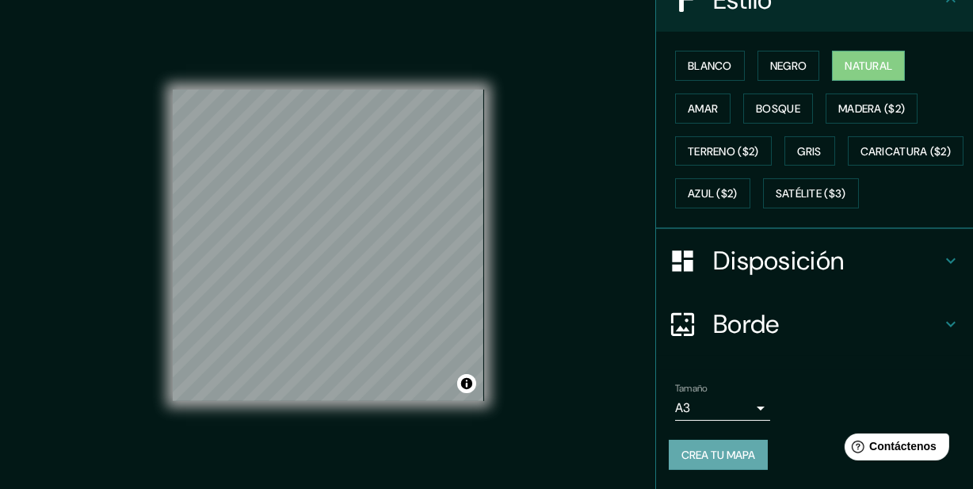
click at [721, 445] on font "Crea tu mapa" at bounding box center [719, 455] width 74 height 21
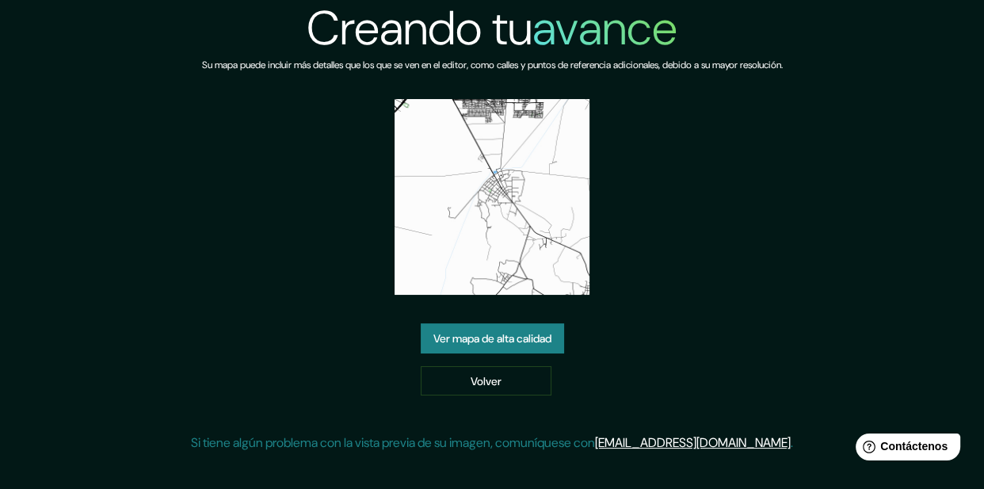
click at [526, 346] on font "Ver mapa de alta calidad" at bounding box center [492, 338] width 118 height 14
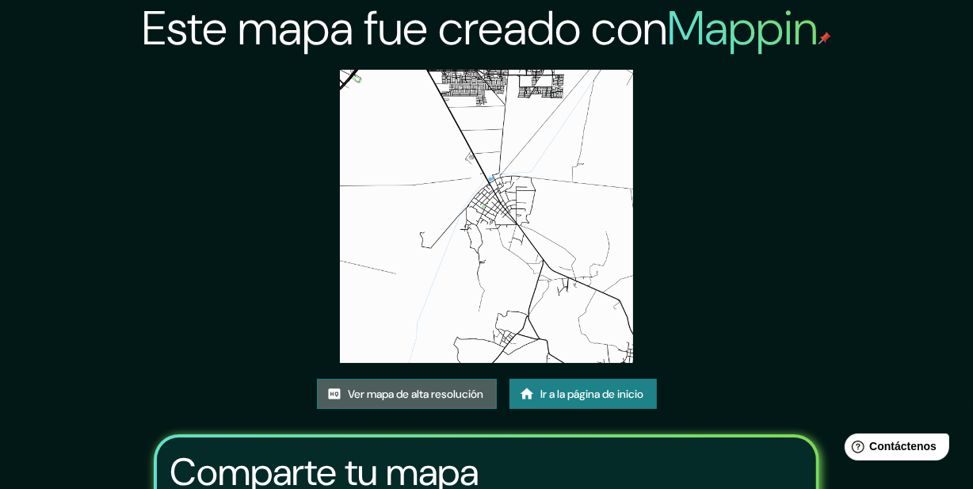
click at [402, 401] on font "Ver mapa de alta resolución" at bounding box center [417, 394] width 136 height 14
